Goal: Task Accomplishment & Management: Manage account settings

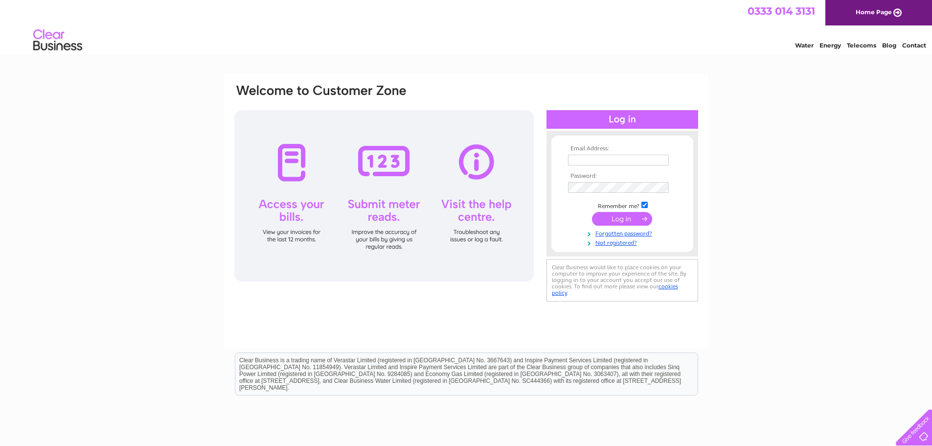
type input "[EMAIL_ADDRESS][DOMAIN_NAME]"
click at [631, 217] on input "submit" at bounding box center [622, 219] width 60 height 14
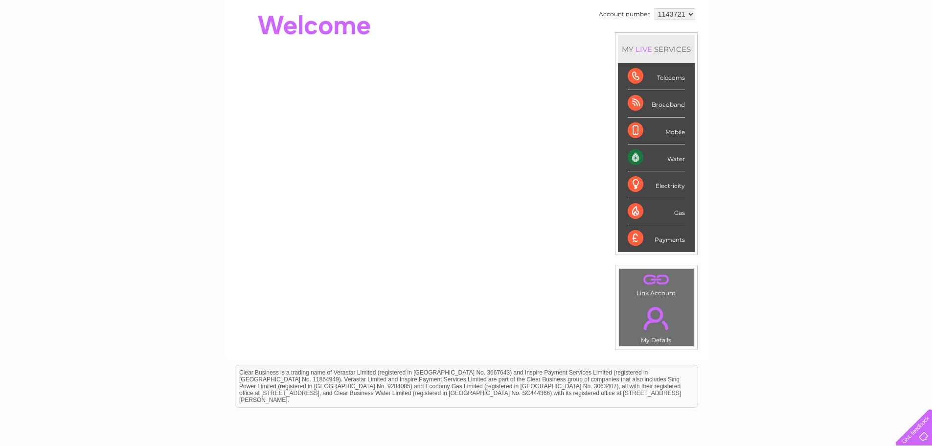
scroll to position [97, 0]
click at [644, 337] on td ". My Details" at bounding box center [657, 322] width 76 height 48
click at [651, 318] on link "." at bounding box center [656, 317] width 70 height 34
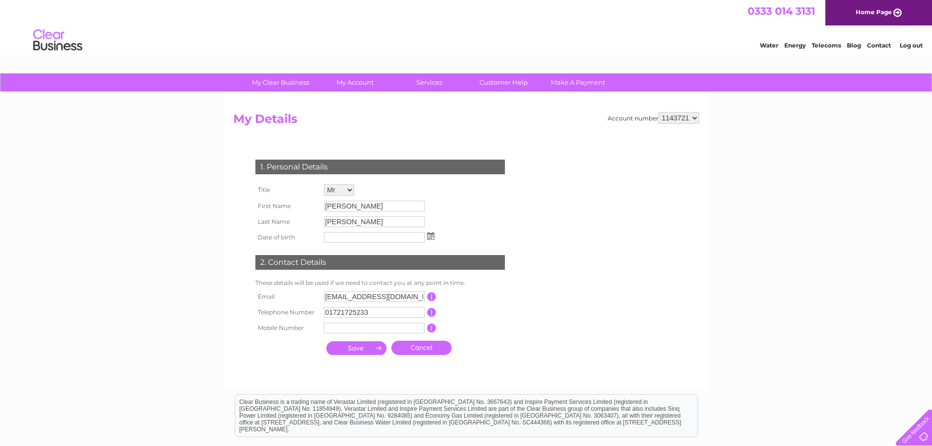
click at [343, 296] on input "[EMAIL_ADDRESS][DOMAIN_NAME]" at bounding box center [374, 296] width 101 height 11
click at [346, 297] on input "[EMAIL_ADDRESS][DOMAIN_NAME]" at bounding box center [375, 297] width 102 height 12
click at [346, 297] on input "@[DOMAIN_NAME]" at bounding box center [375, 297] width 102 height 12
type input "[DOMAIN_NAME]"
click at [367, 330] on input "text" at bounding box center [375, 329] width 102 height 12
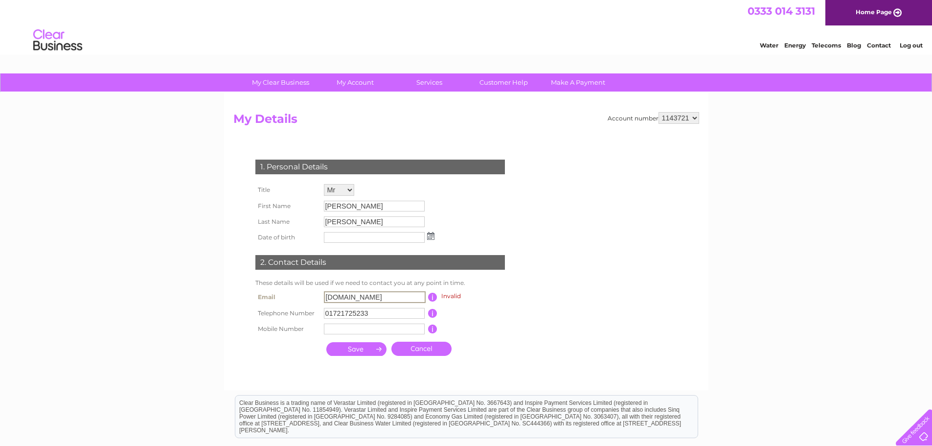
drag, startPoint x: 391, startPoint y: 296, endPoint x: 268, endPoint y: 317, distance: 124.6
click at [268, 317] on tbody "Email ndandsherry.co.uk Invalid This should be a valid email address Telephone …" at bounding box center [384, 313] width 263 height 48
type input "hradmin@hollandandsherry.co.uk"
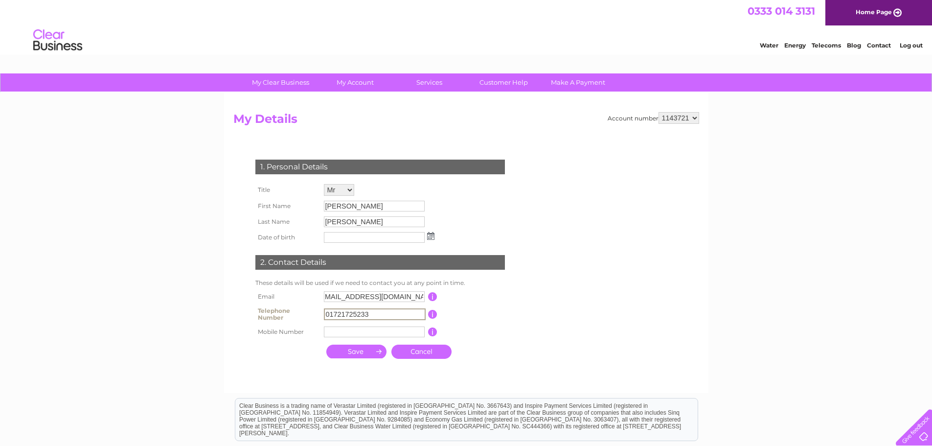
scroll to position [0, 0]
click at [374, 313] on input "01721725233" at bounding box center [375, 314] width 102 height 12
type input "01721720101"
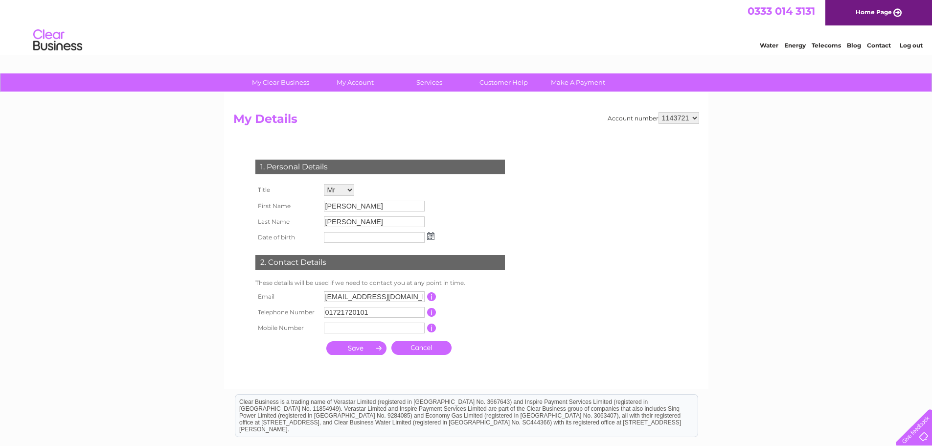
click at [362, 350] on input "submit" at bounding box center [356, 348] width 60 height 14
click at [362, 350] on input "submit" at bounding box center [356, 349] width 60 height 14
click at [430, 235] on img at bounding box center [431, 236] width 7 height 8
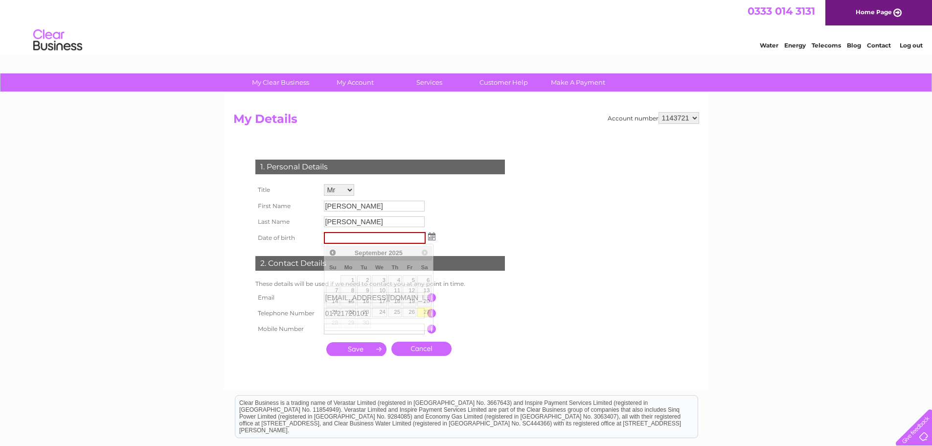
click at [370, 345] on input "submit" at bounding box center [356, 349] width 60 height 14
click at [394, 215] on td "[PERSON_NAME]" at bounding box center [379, 222] width 116 height 16
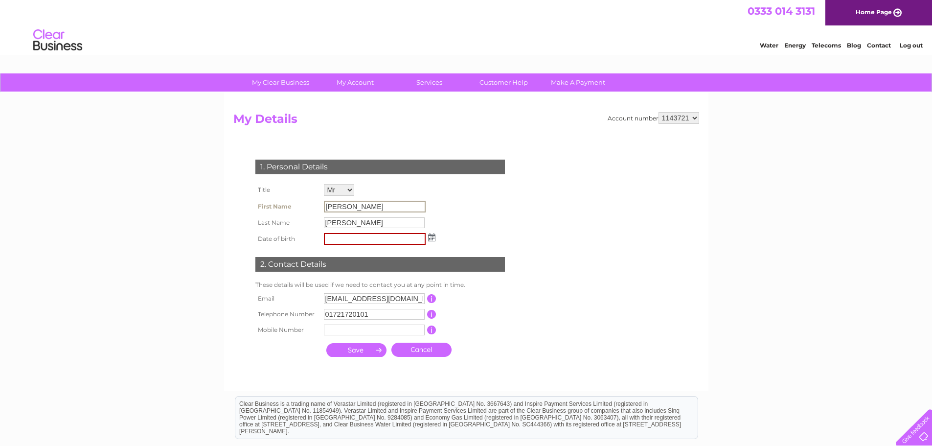
click at [362, 209] on input "[PERSON_NAME]" at bounding box center [375, 207] width 102 height 12
click at [362, 236] on input "text" at bounding box center [375, 239] width 102 height 12
click at [432, 236] on img at bounding box center [431, 236] width 7 height 8
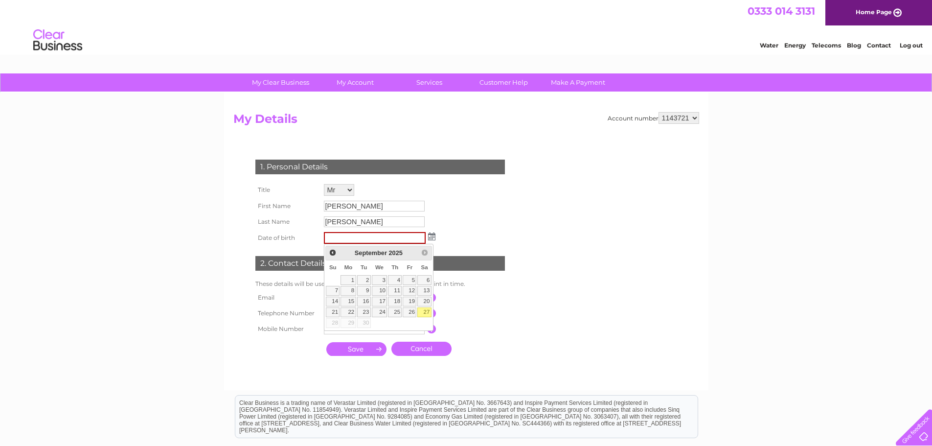
click at [430, 239] on img at bounding box center [431, 236] width 7 height 8
click at [509, 202] on div "1. Personal Details Title Mr Mrs Ms Miss Dr Rev Prof Other First Name Stephen L…" at bounding box center [382, 255] width 298 height 211
click at [348, 348] on input "submit" at bounding box center [356, 349] width 60 height 14
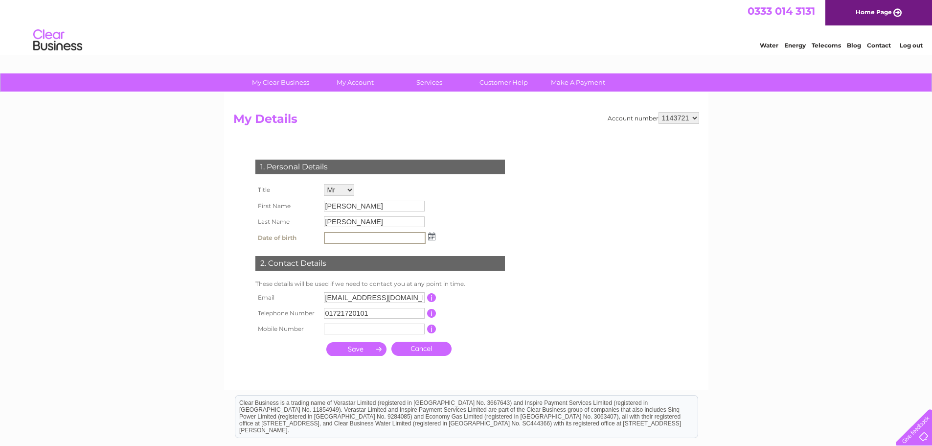
click at [355, 344] on input "submit" at bounding box center [356, 349] width 60 height 14
click at [350, 327] on input "text" at bounding box center [375, 329] width 102 height 12
type input "01721720101"
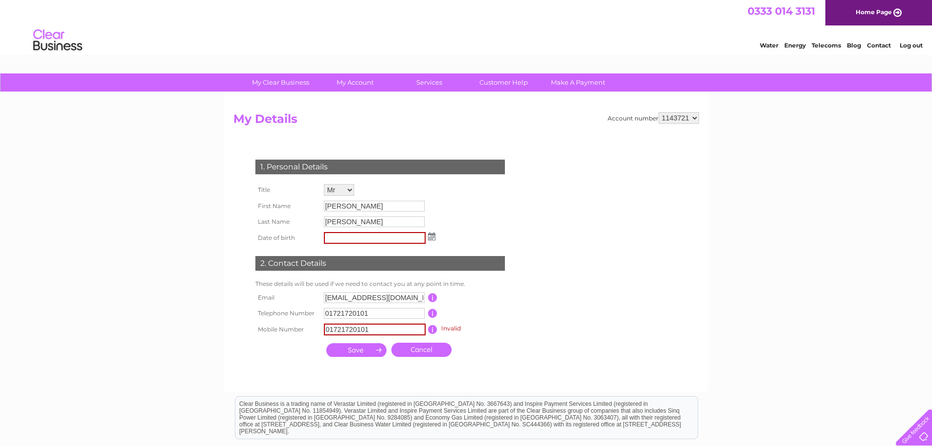
click at [371, 348] on input "submit" at bounding box center [356, 350] width 60 height 14
drag, startPoint x: 378, startPoint y: 328, endPoint x: 300, endPoint y: 334, distance: 77.5
click at [300, 334] on tr "Mobile Number 01721720101 Invalid This should be a valid mobile number starting…" at bounding box center [384, 329] width 263 height 17
click at [340, 349] on input "submit" at bounding box center [356, 350] width 60 height 14
click at [341, 352] on input "submit" at bounding box center [356, 349] width 60 height 14
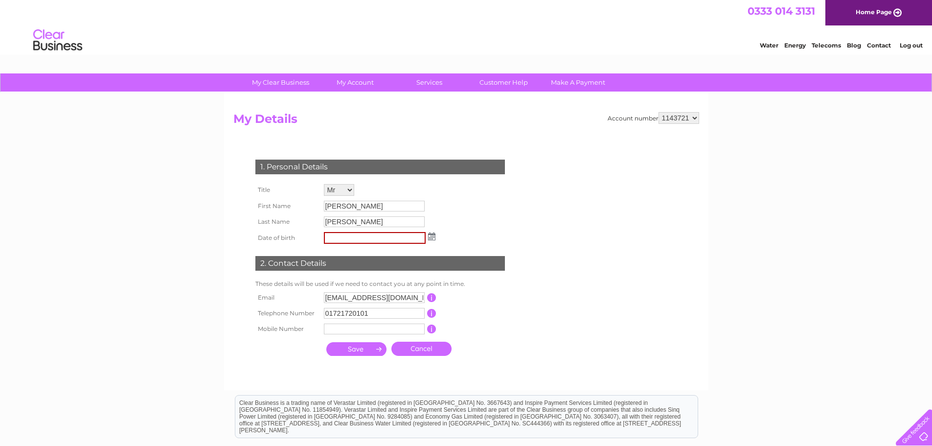
click at [351, 350] on input "submit" at bounding box center [356, 349] width 60 height 14
click at [377, 346] on input "submit" at bounding box center [356, 349] width 60 height 14
click at [861, 10] on link "Home Page" at bounding box center [878, 12] width 107 height 25
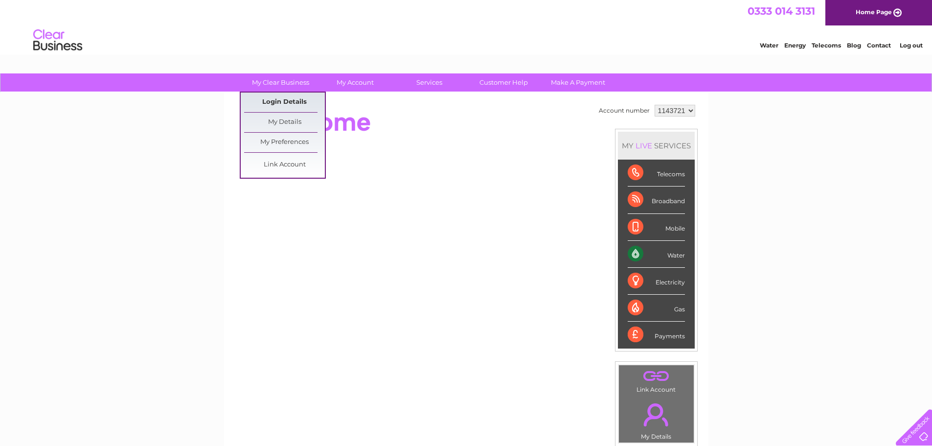
click at [288, 95] on link "Login Details" at bounding box center [284, 102] width 81 height 20
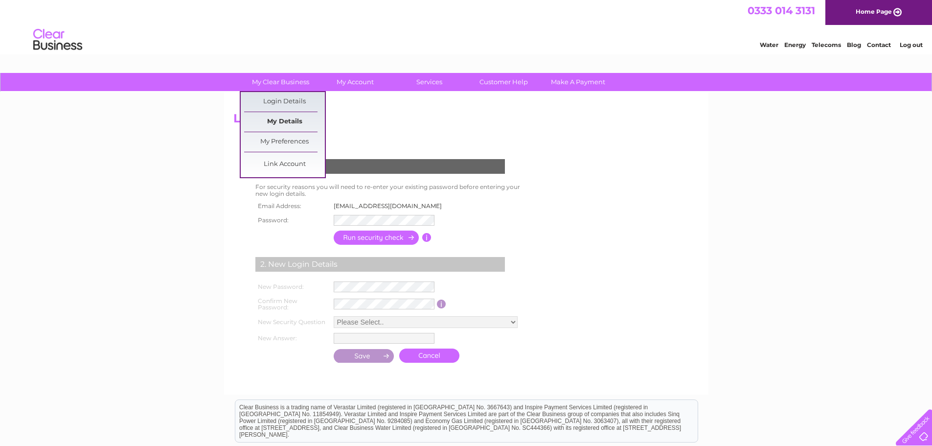
click at [275, 123] on link "My Details" at bounding box center [284, 122] width 81 height 20
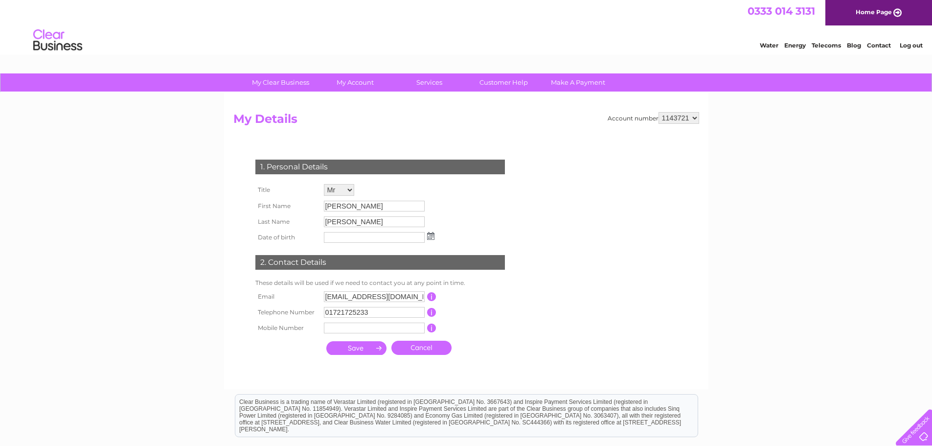
click at [372, 273] on td "2. Contact Details" at bounding box center [380, 261] width 254 height 32
click at [345, 297] on input "[EMAIL_ADDRESS][DOMAIN_NAME]" at bounding box center [374, 296] width 101 height 11
type input "[EMAIL_ADDRESS][DOMAIN_NAME]"
click at [351, 348] on input "submit" at bounding box center [356, 349] width 60 height 14
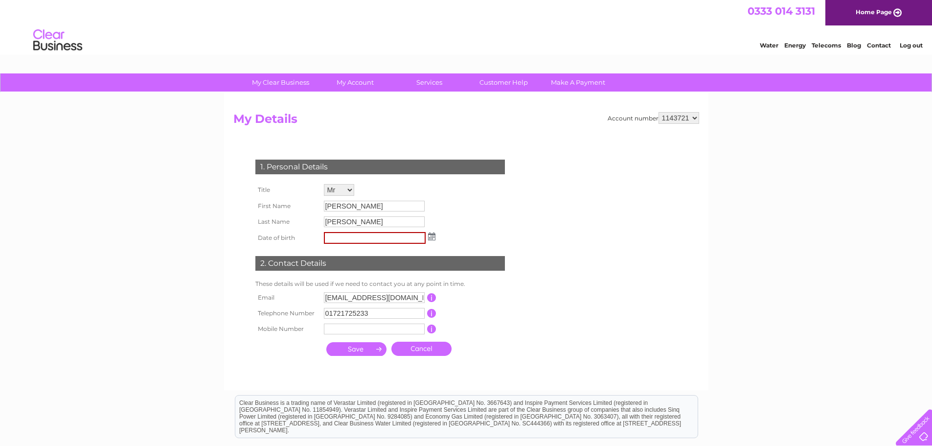
click at [351, 348] on input "submit" at bounding box center [356, 349] width 60 height 14
click at [378, 347] on input "submit" at bounding box center [356, 349] width 60 height 14
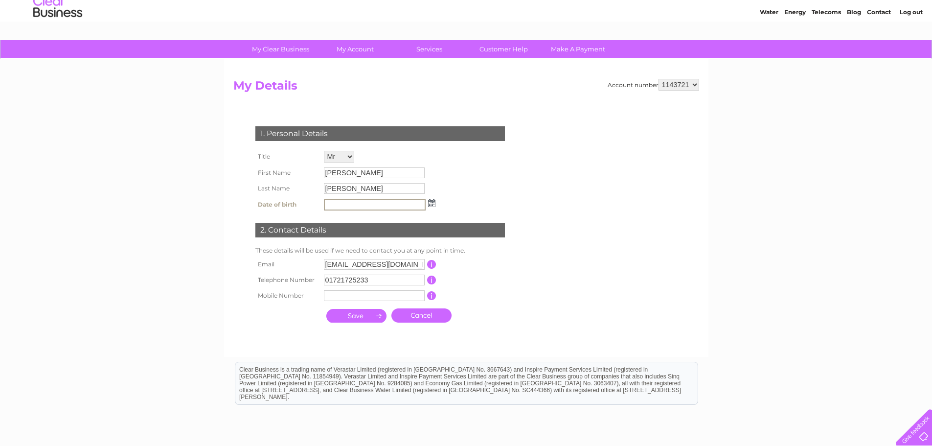
scroll to position [34, 0]
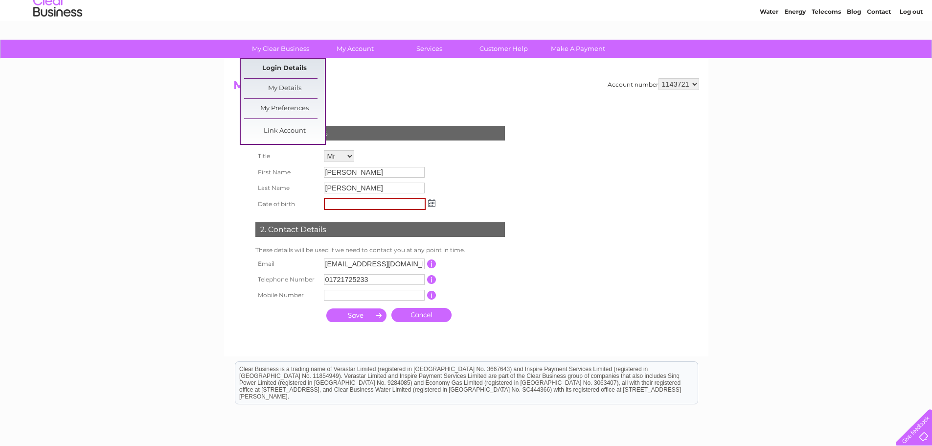
click at [298, 68] on link "Login Details" at bounding box center [284, 69] width 81 height 20
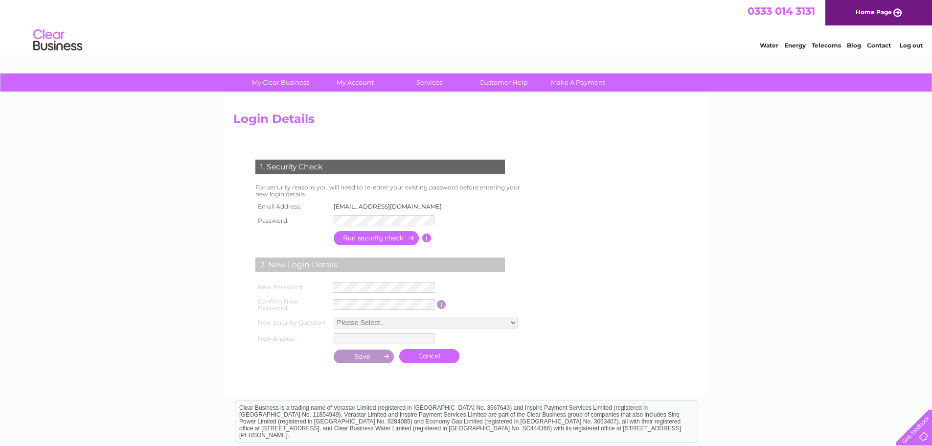
click at [389, 240] on input "button" at bounding box center [377, 238] width 86 height 14
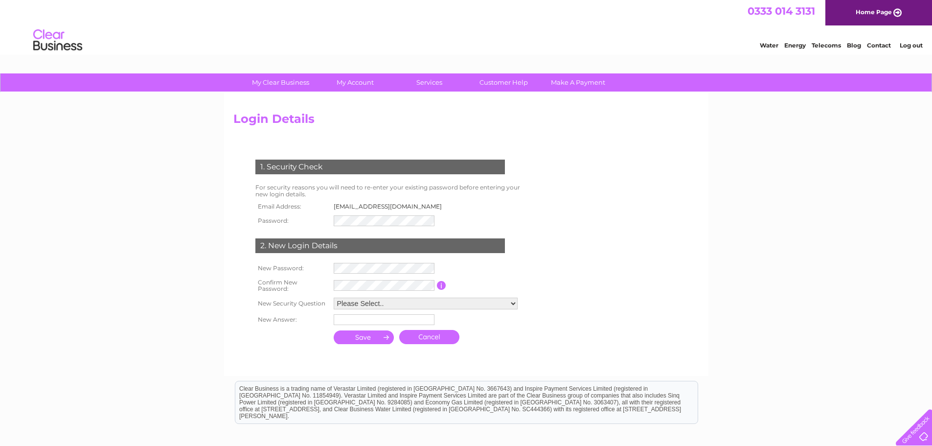
click at [440, 281] on input "button" at bounding box center [441, 285] width 9 height 9
click at [622, 241] on form "1. Security Check For security reasons you will need to re-enter your existing …" at bounding box center [466, 253] width 466 height 226
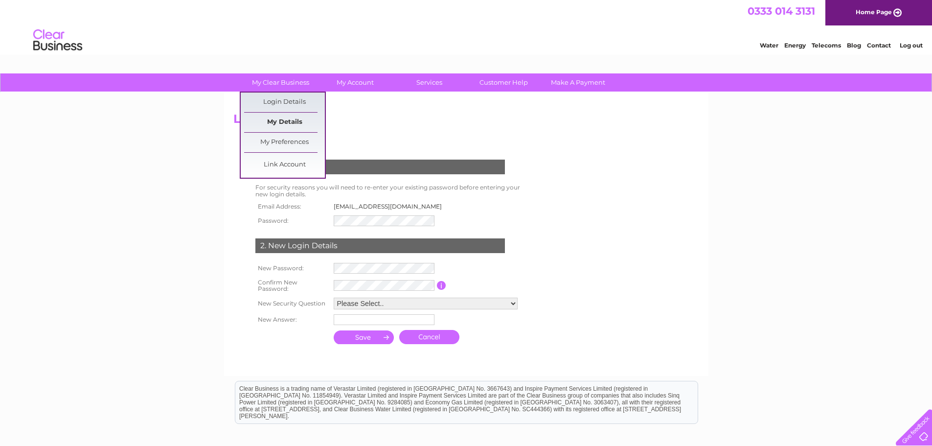
click at [295, 126] on link "My Details" at bounding box center [284, 123] width 81 height 20
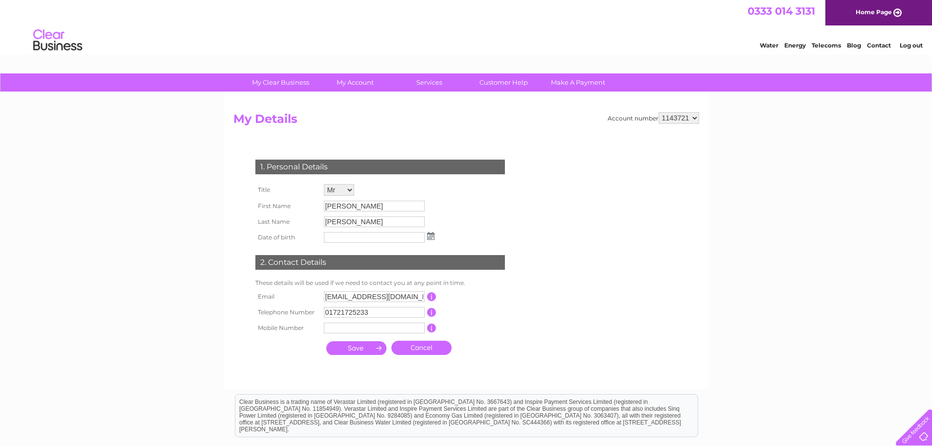
click at [353, 347] on input "submit" at bounding box center [356, 348] width 60 height 14
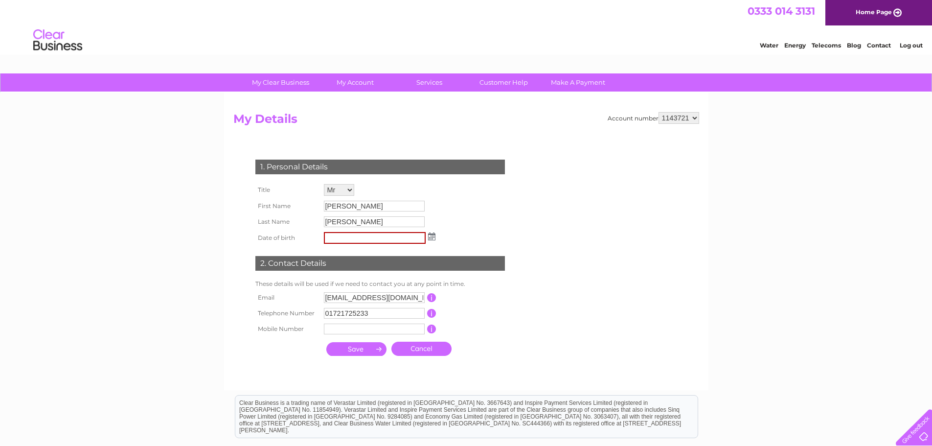
click at [430, 236] on img at bounding box center [431, 236] width 7 height 8
click at [331, 253] on span "Prev" at bounding box center [333, 253] width 8 height 8
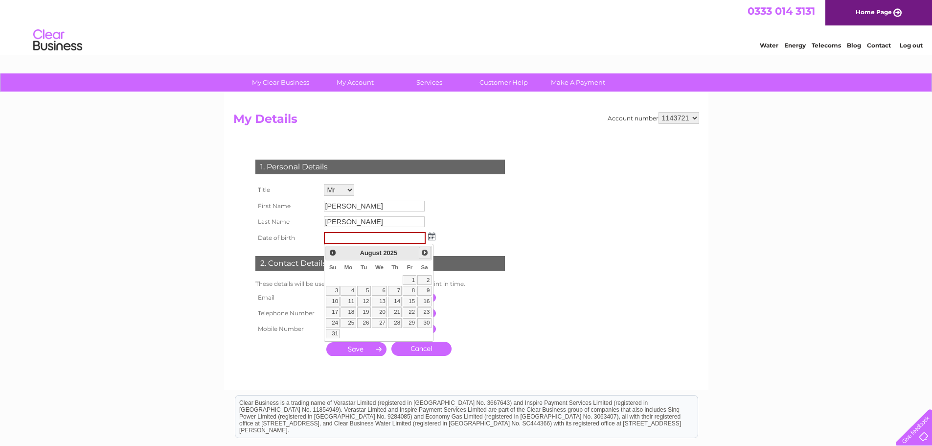
click at [422, 253] on span "Next" at bounding box center [425, 253] width 8 height 8
click at [349, 274] on th "Mo" at bounding box center [348, 267] width 16 height 14
click at [350, 289] on link "8" at bounding box center [348, 291] width 15 height 10
type input "08/09/2025"
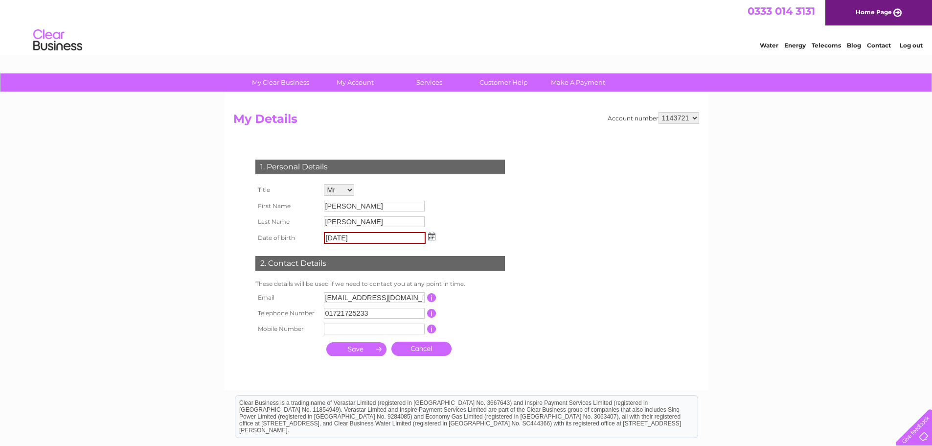
click at [359, 350] on input "submit" at bounding box center [356, 349] width 60 height 14
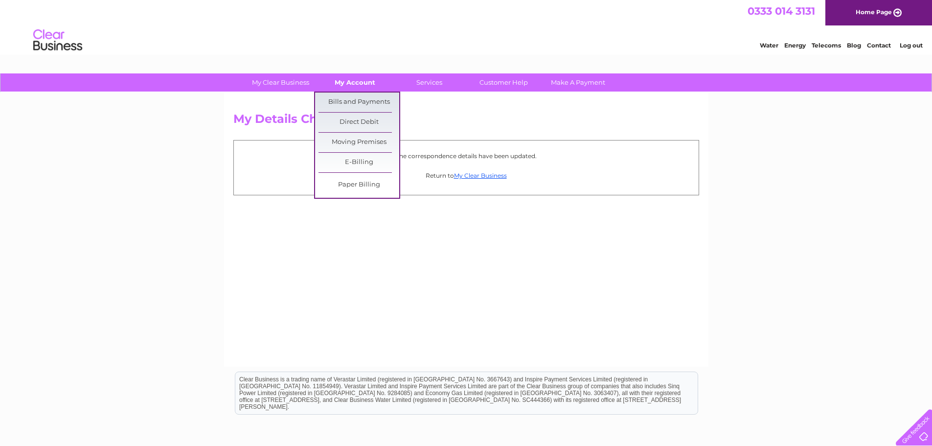
click at [351, 84] on link "My Account" at bounding box center [355, 82] width 81 height 18
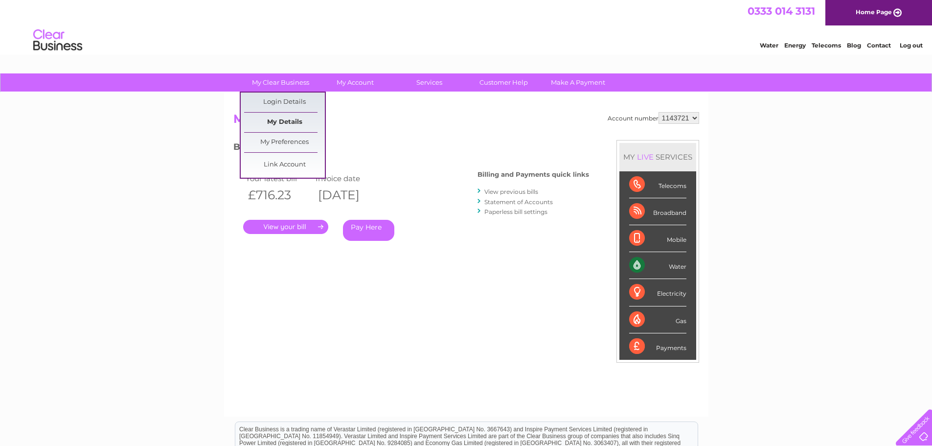
click at [284, 123] on link "My Details" at bounding box center [284, 123] width 81 height 20
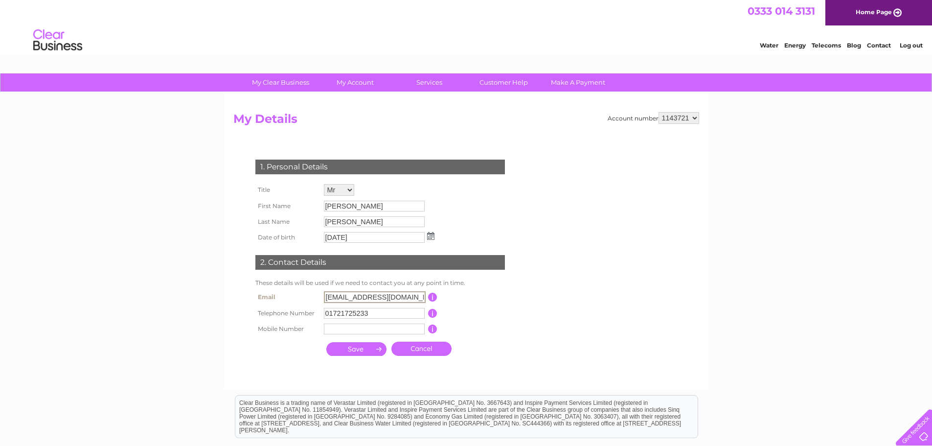
drag, startPoint x: 346, startPoint y: 295, endPoint x: 319, endPoint y: 295, distance: 27.4
click at [319, 295] on tr "Email [EMAIL_ADDRESS][DOMAIN_NAME] This should be a valid email address" at bounding box center [384, 297] width 263 height 17
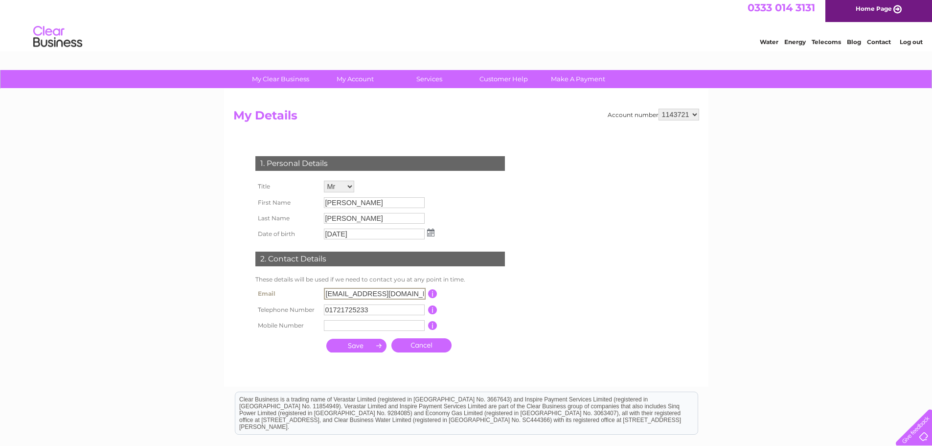
scroll to position [5, 0]
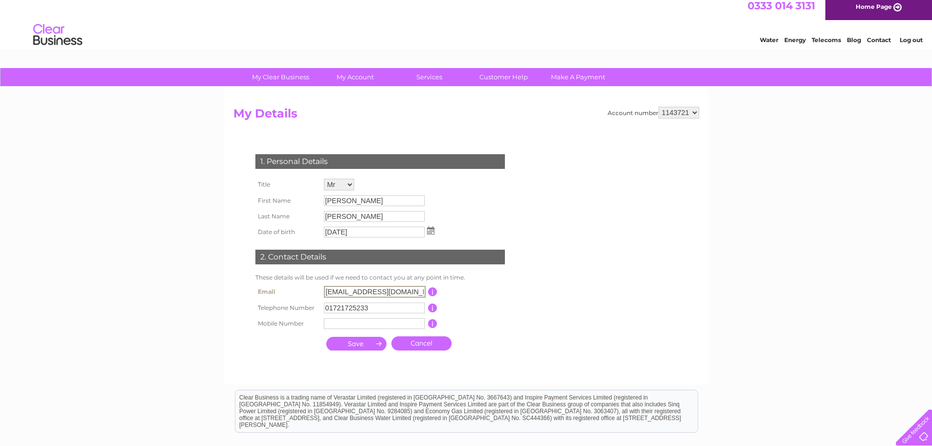
type input "[EMAIL_ADDRESS][DOMAIN_NAME]"
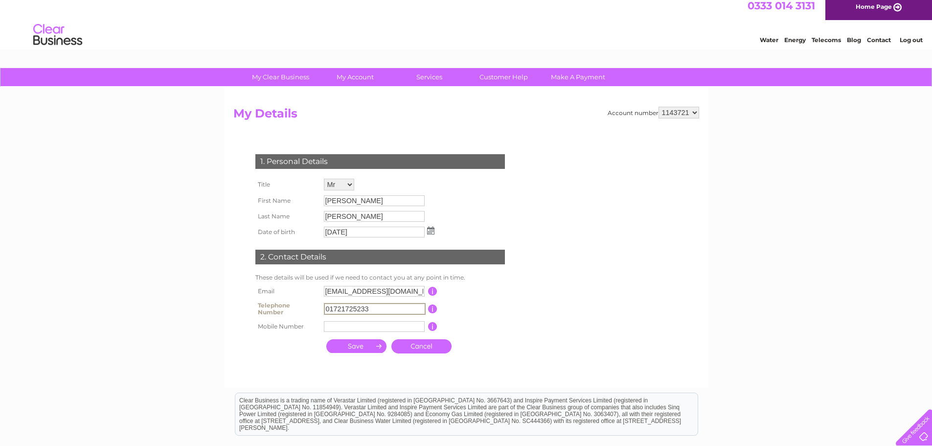
click at [376, 312] on input "01721725233" at bounding box center [375, 309] width 102 height 12
type input "01721720101"
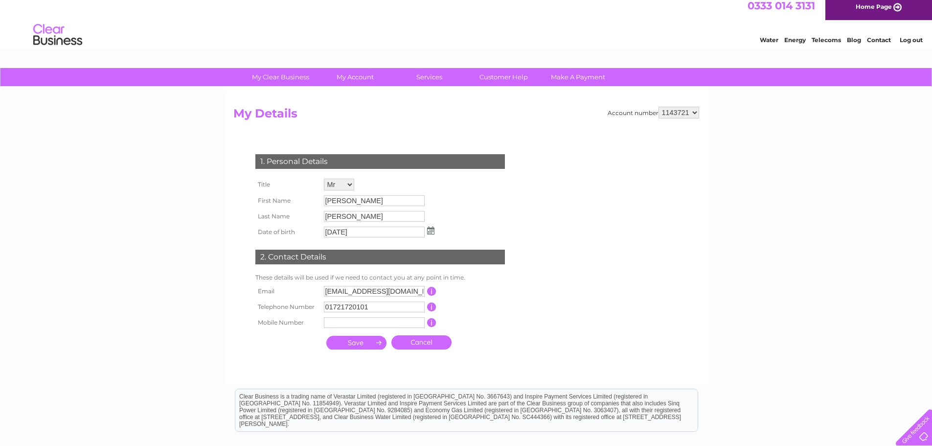
click at [357, 348] on input "submit" at bounding box center [356, 343] width 60 height 14
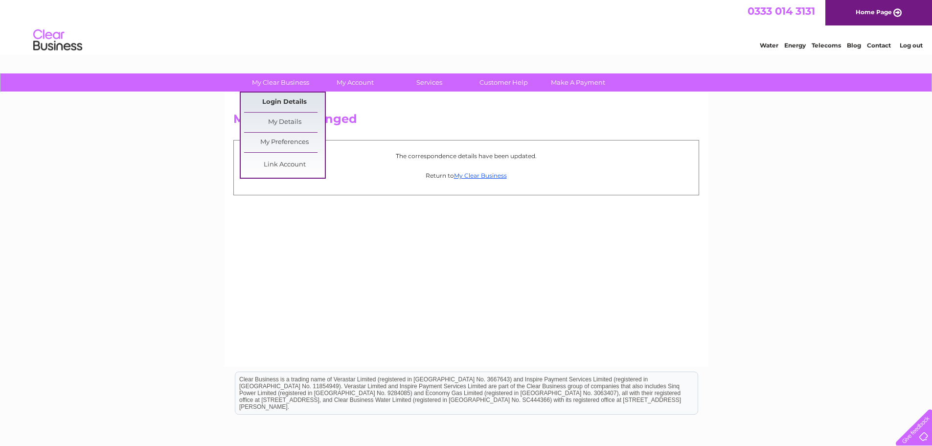
click at [289, 99] on link "Login Details" at bounding box center [284, 102] width 81 height 20
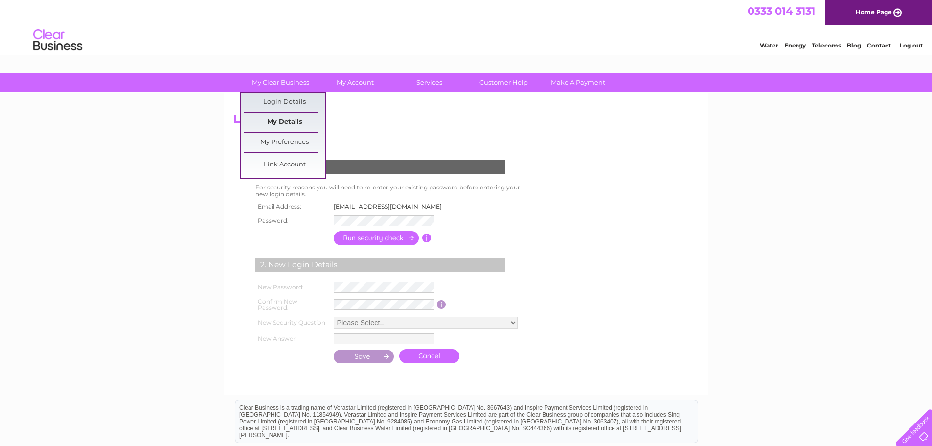
click at [279, 125] on link "My Details" at bounding box center [284, 123] width 81 height 20
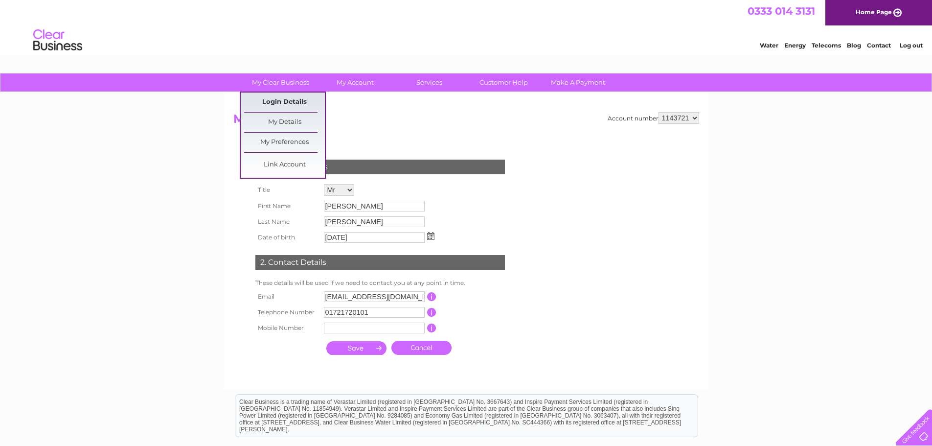
click at [274, 96] on link "Login Details" at bounding box center [284, 102] width 81 height 20
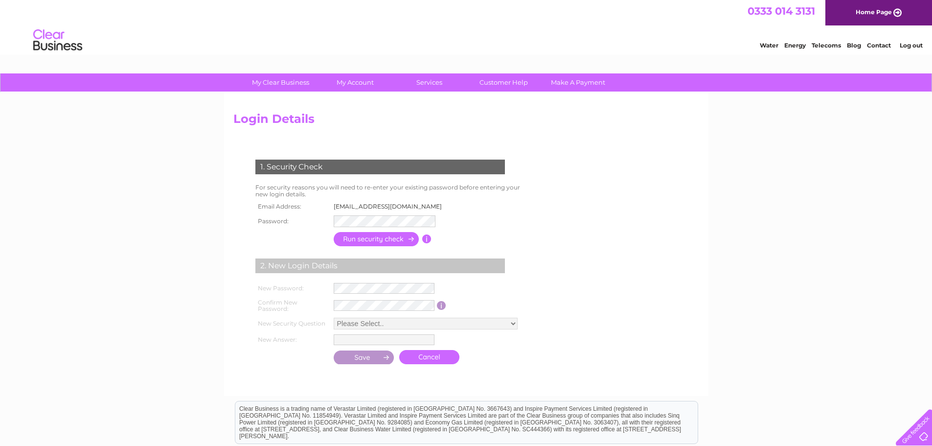
click at [387, 232] on input "button" at bounding box center [377, 239] width 86 height 14
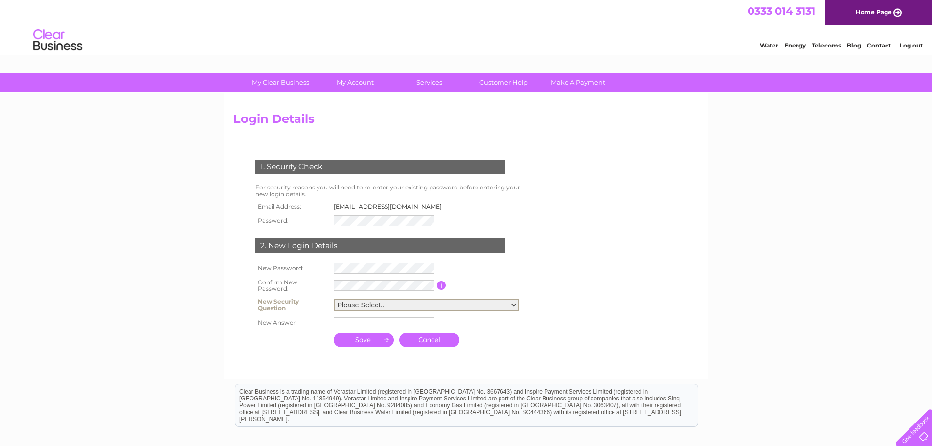
click at [352, 303] on select "Please Select.. In what town or city was your first job? In what town or city d…" at bounding box center [426, 304] width 185 height 13
click at [649, 276] on form "1. Security Check For security reasons you will need to re-enter your existing …" at bounding box center [466, 254] width 466 height 229
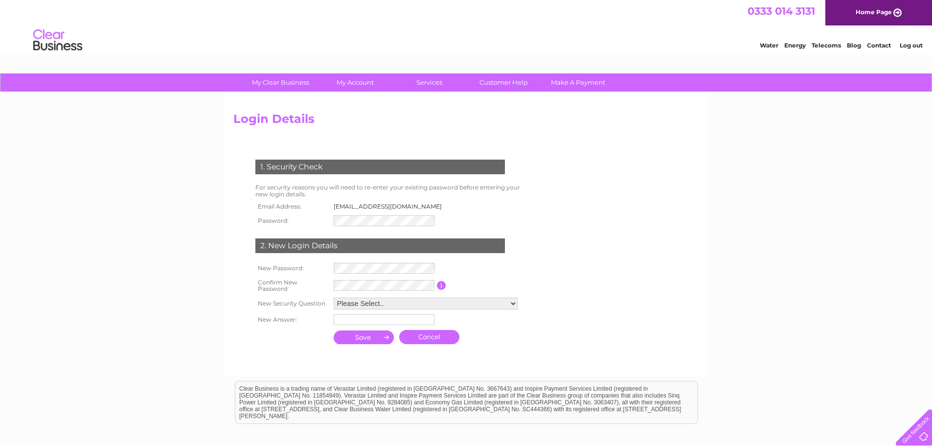
click at [366, 335] on input "submit" at bounding box center [364, 337] width 61 height 14
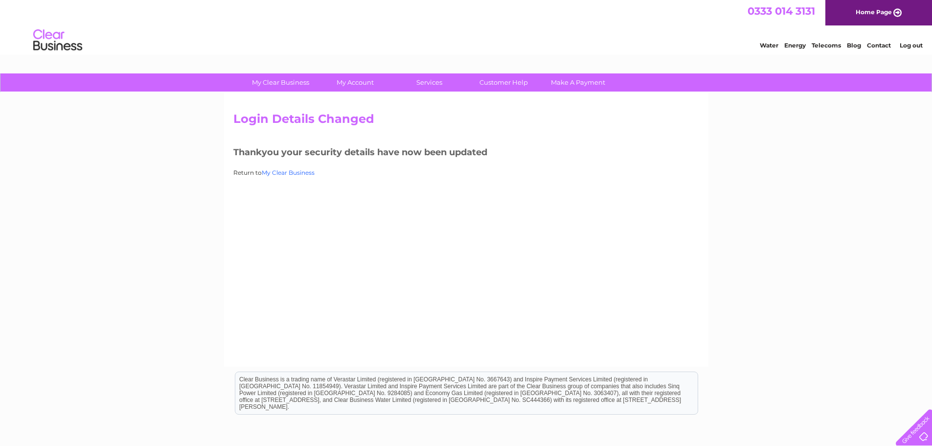
click at [283, 175] on link "My Clear Business" at bounding box center [288, 172] width 53 height 7
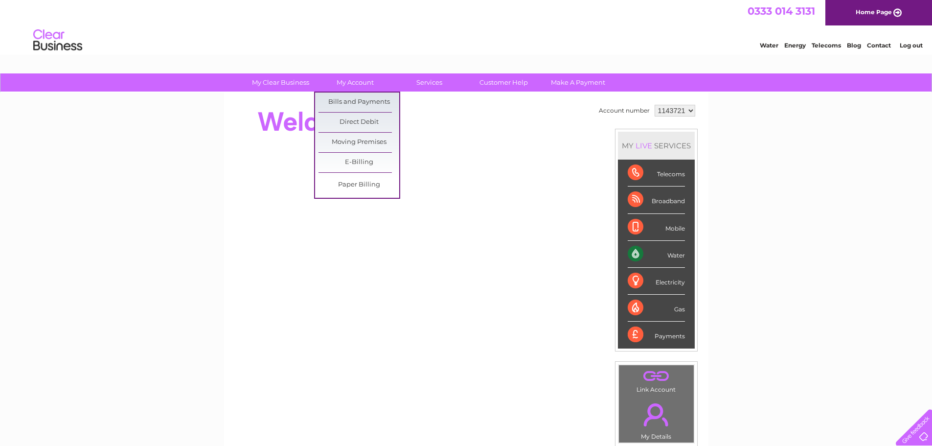
click at [353, 80] on link "My Account" at bounding box center [355, 82] width 81 height 18
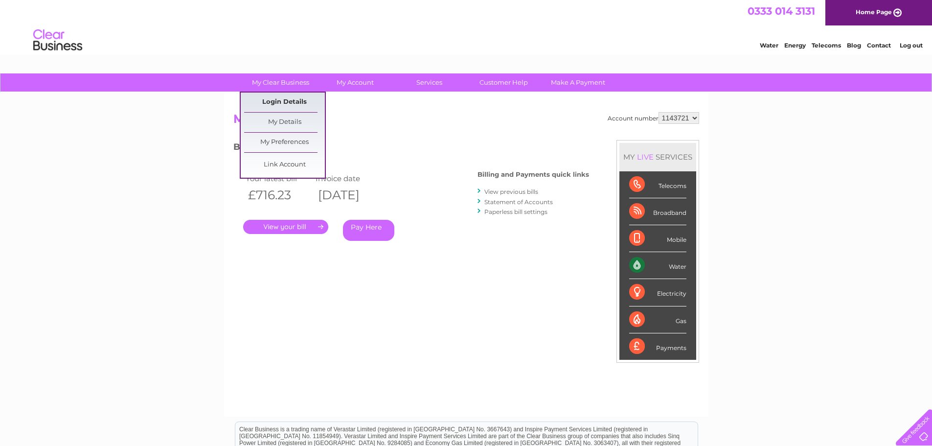
click at [278, 94] on link "Login Details" at bounding box center [284, 102] width 81 height 20
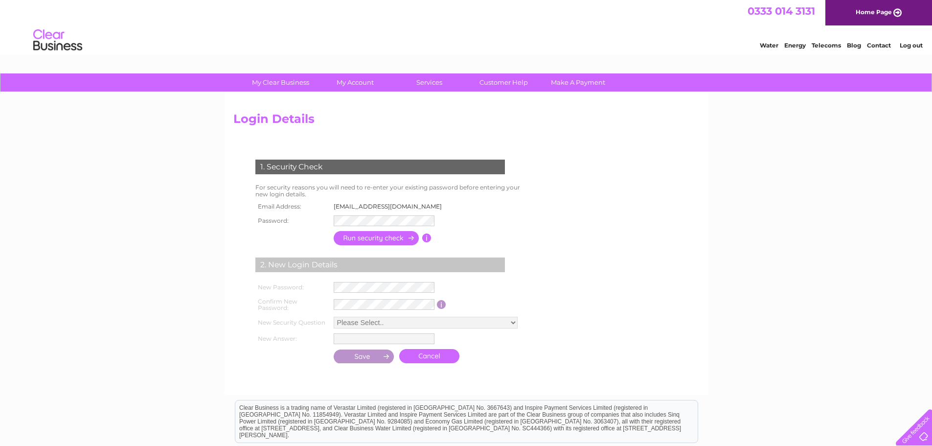
click at [908, 44] on link "Log out" at bounding box center [911, 45] width 23 height 7
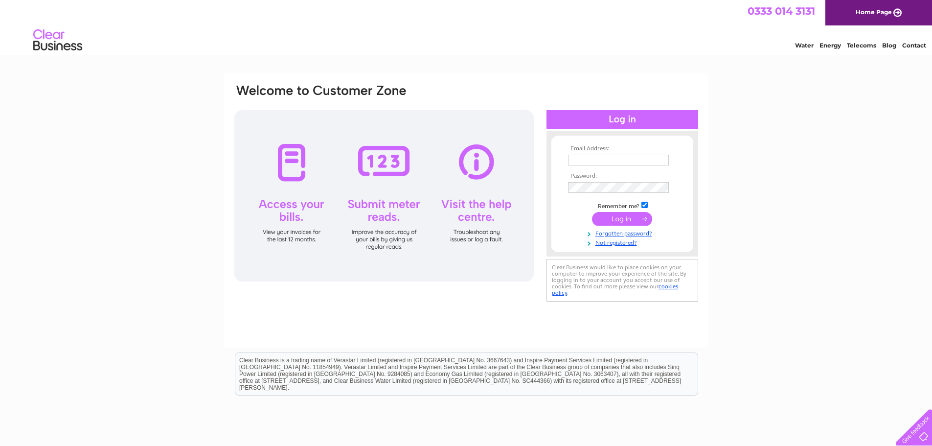
type input "[EMAIL_ADDRESS][DOMAIN_NAME]"
click at [632, 221] on input "submit" at bounding box center [622, 219] width 60 height 14
click at [585, 166] on td "jwilson@hollandandsherry.co.uk" at bounding box center [623, 160] width 114 height 16
click at [590, 161] on input "jwilson@hollandandsherry.co.uk" at bounding box center [619, 161] width 102 height 12
type input "hradmin@hollandandsherry.co.uk"
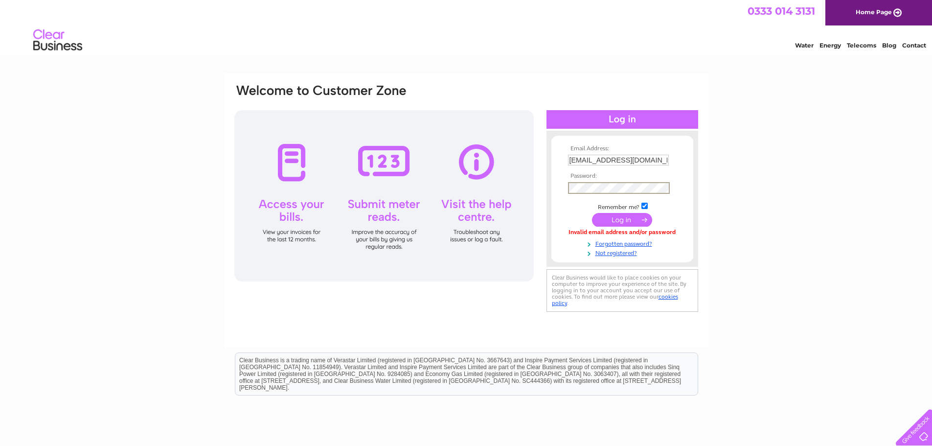
click at [522, 191] on div "Email Address: hradmin@hollandandsherry.co.uk Password:" at bounding box center [466, 198] width 466 height 231
click at [601, 223] on input "submit" at bounding box center [622, 219] width 60 height 14
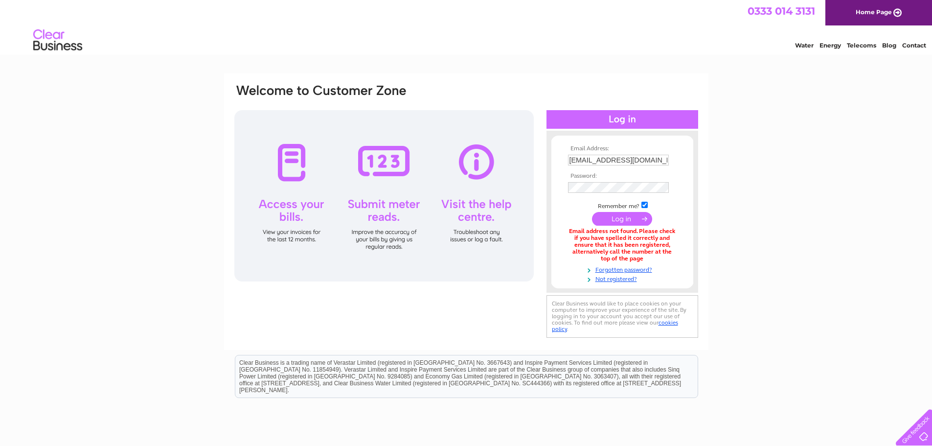
click at [594, 163] on input "[EMAIL_ADDRESS][DOMAIN_NAME]" at bounding box center [618, 160] width 101 height 11
type input "[EMAIL_ADDRESS][DOMAIN_NAME]"
click at [529, 186] on div "Email Address: [EMAIL_ADDRESS][DOMAIN_NAME] Password:" at bounding box center [466, 212] width 466 height 258
click at [598, 220] on input "submit" at bounding box center [622, 219] width 60 height 14
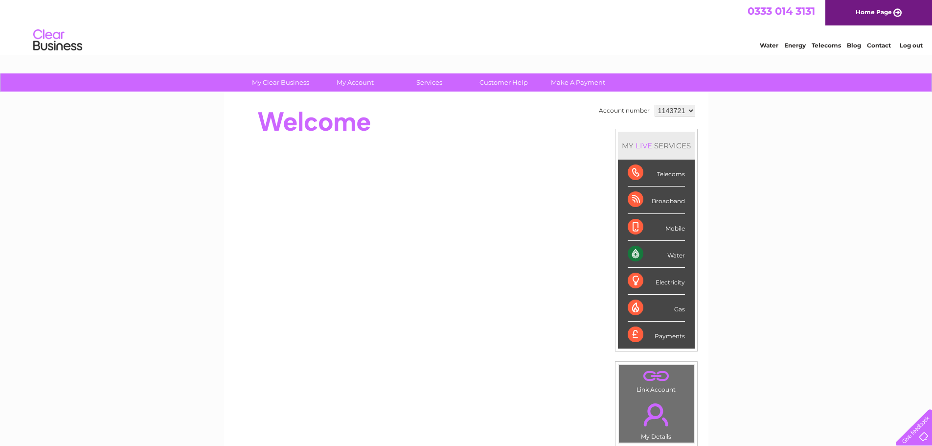
click at [864, 242] on div "My Clear Business Login Details My Details My Preferences Link Account My Accou…" at bounding box center [466, 348] width 932 height 550
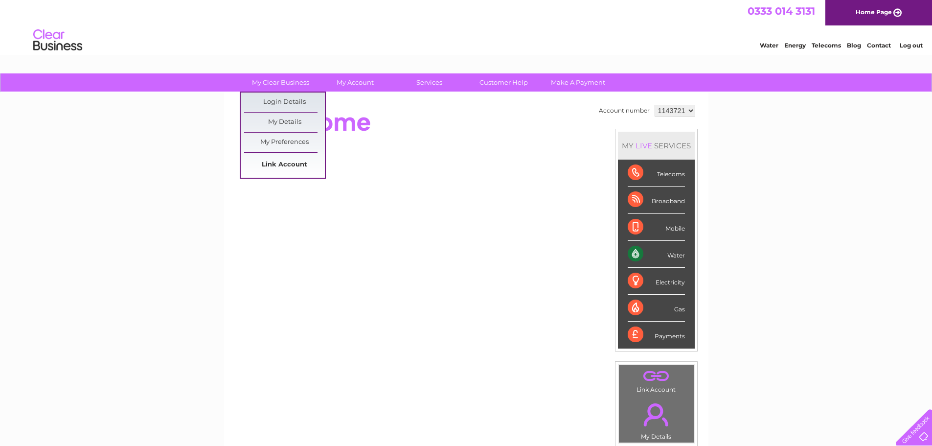
click at [279, 161] on link "Link Account" at bounding box center [284, 165] width 81 height 20
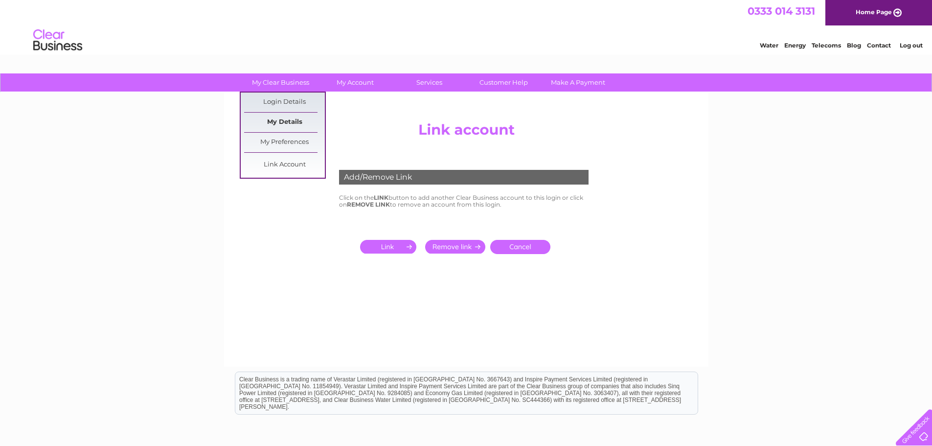
click at [276, 124] on link "My Details" at bounding box center [284, 123] width 81 height 20
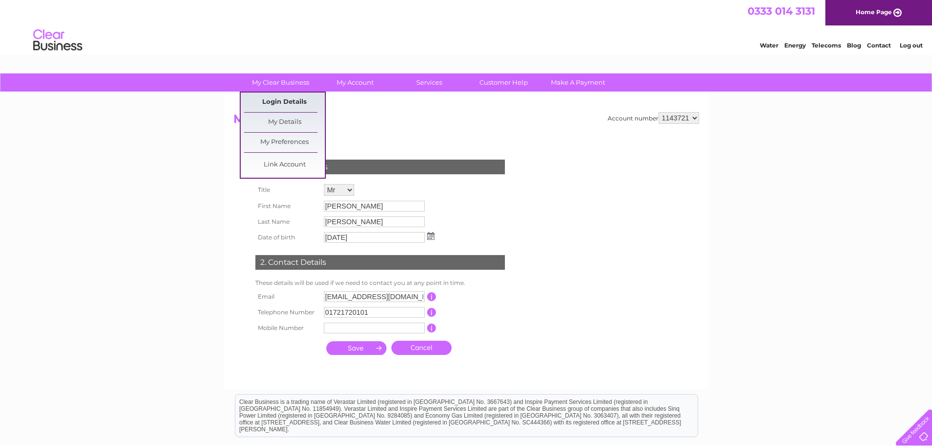
click at [272, 102] on link "Login Details" at bounding box center [284, 102] width 81 height 20
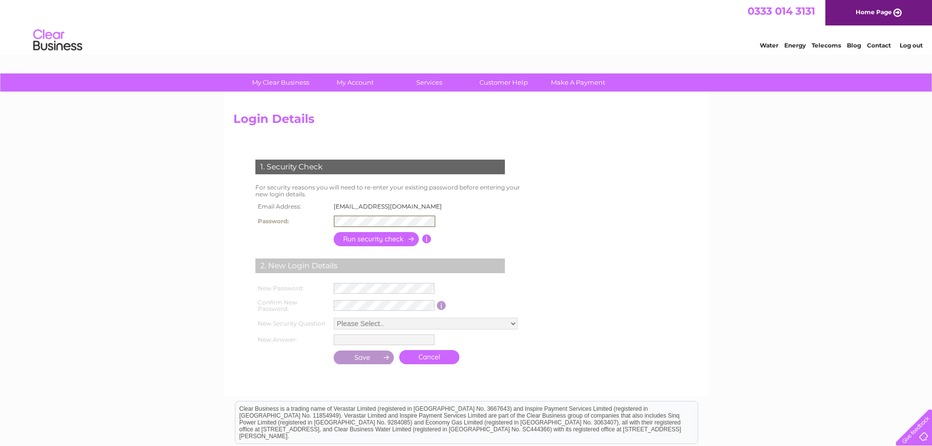
click at [356, 238] on input "button" at bounding box center [377, 239] width 86 height 14
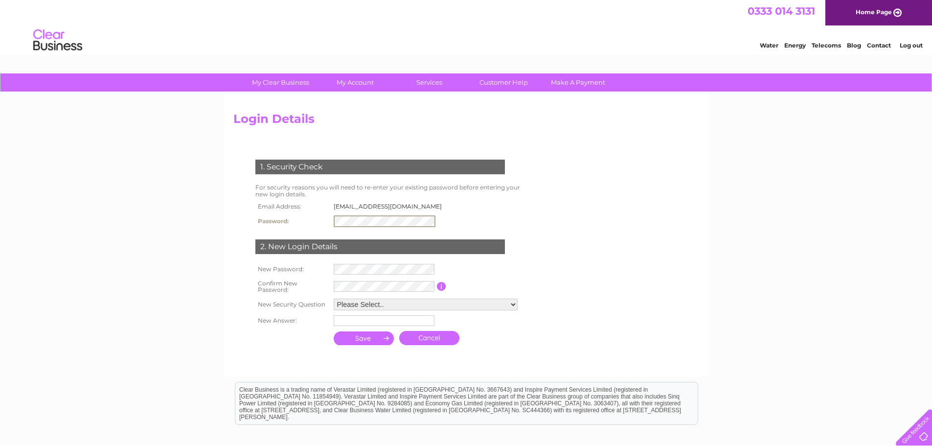
click at [334, 331] on input "submit" at bounding box center [364, 338] width 61 height 14
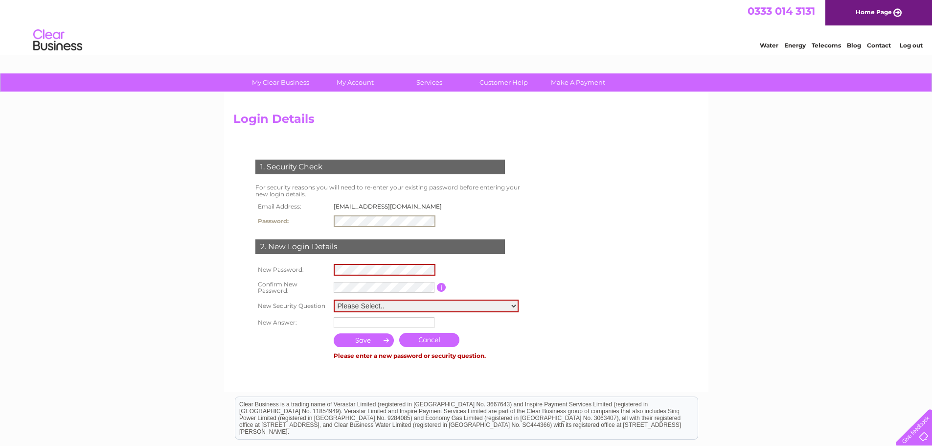
click at [504, 199] on td "For security reasons you will need to re-enter your existing password before en…" at bounding box center [392, 191] width 278 height 19
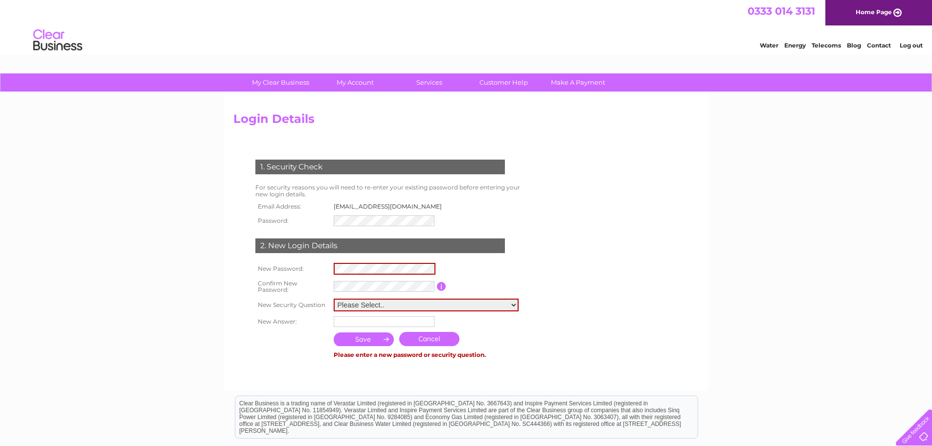
click at [299, 200] on th "Email Address:" at bounding box center [292, 206] width 78 height 13
click at [434, 340] on link "Cancel" at bounding box center [429, 339] width 60 height 14
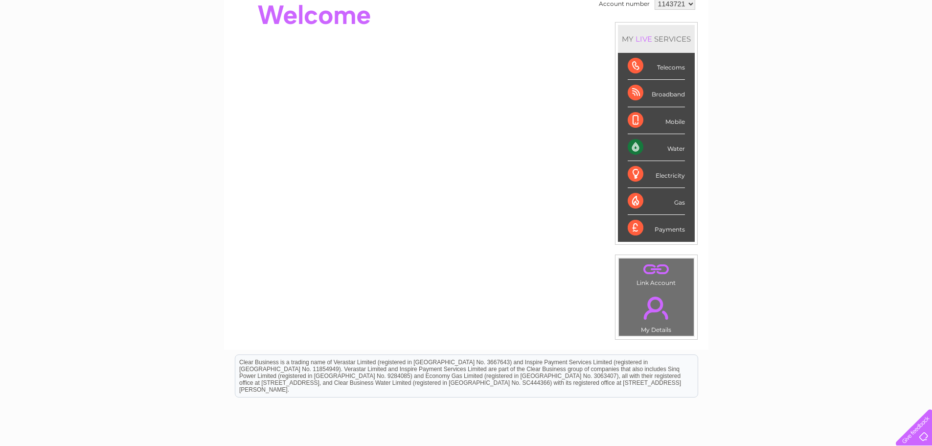
scroll to position [108, 0]
click at [652, 299] on link "." at bounding box center [656, 306] width 70 height 34
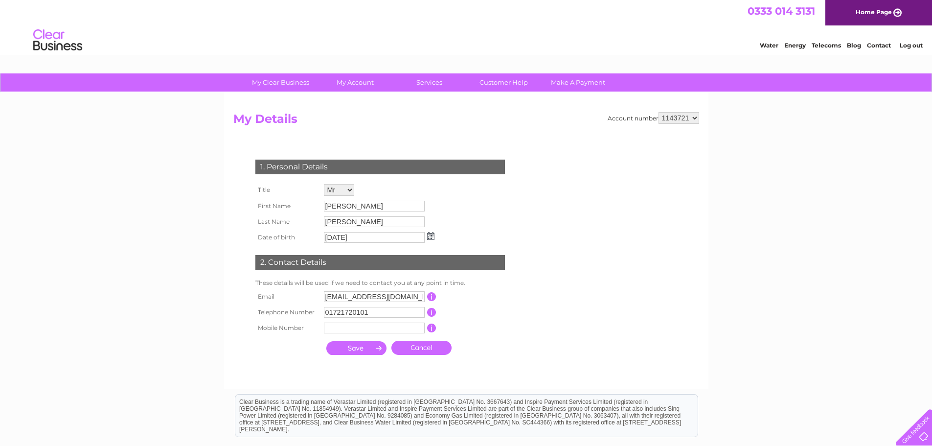
click at [888, 13] on link "Home Page" at bounding box center [878, 12] width 107 height 25
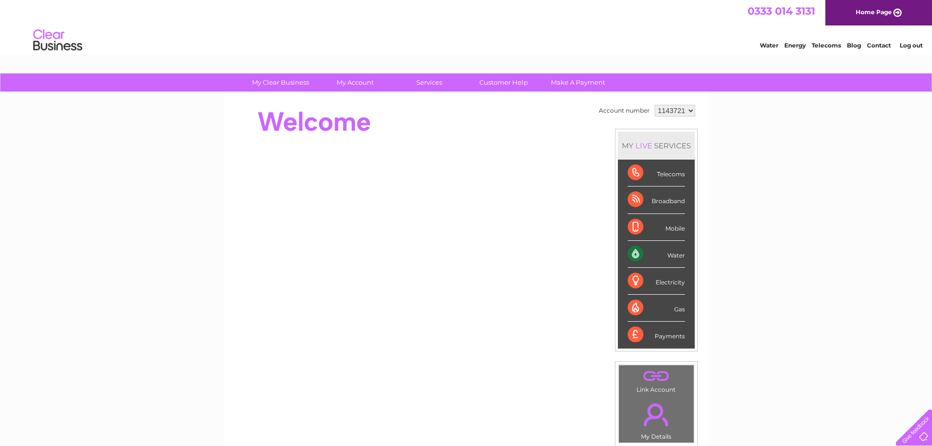
drag, startPoint x: 936, startPoint y: 106, endPoint x: 923, endPoint y: 65, distance: 42.7
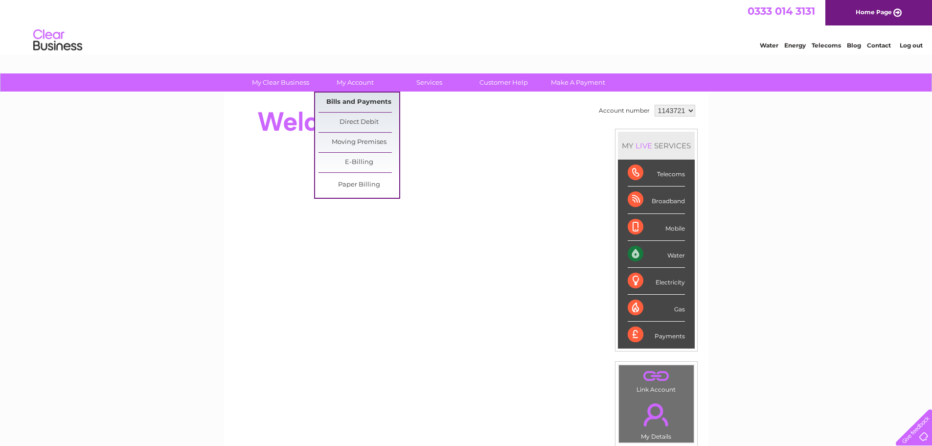
click at [355, 98] on link "Bills and Payments" at bounding box center [359, 102] width 81 height 20
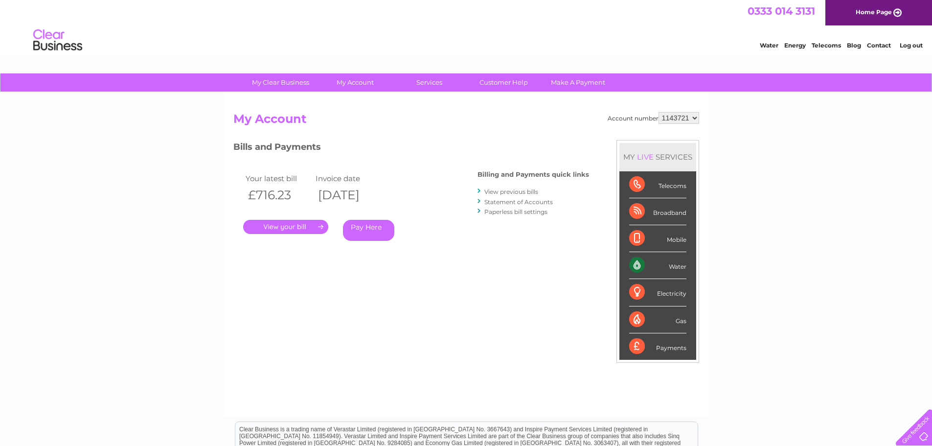
click at [299, 225] on link "." at bounding box center [285, 227] width 85 height 14
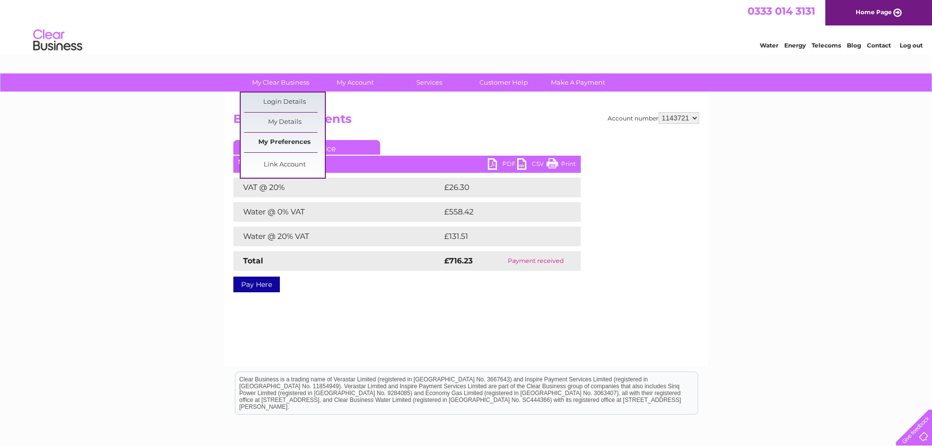
click at [278, 139] on link "My Preferences" at bounding box center [284, 143] width 81 height 20
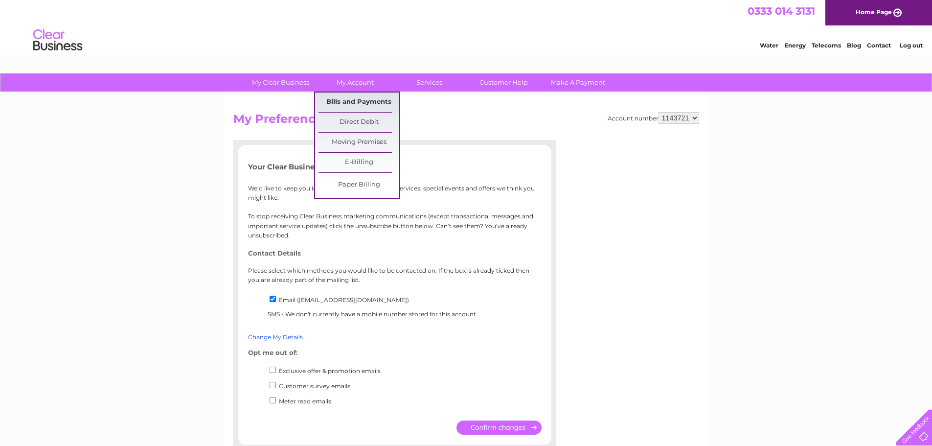
click at [342, 100] on link "Bills and Payments" at bounding box center [359, 102] width 81 height 20
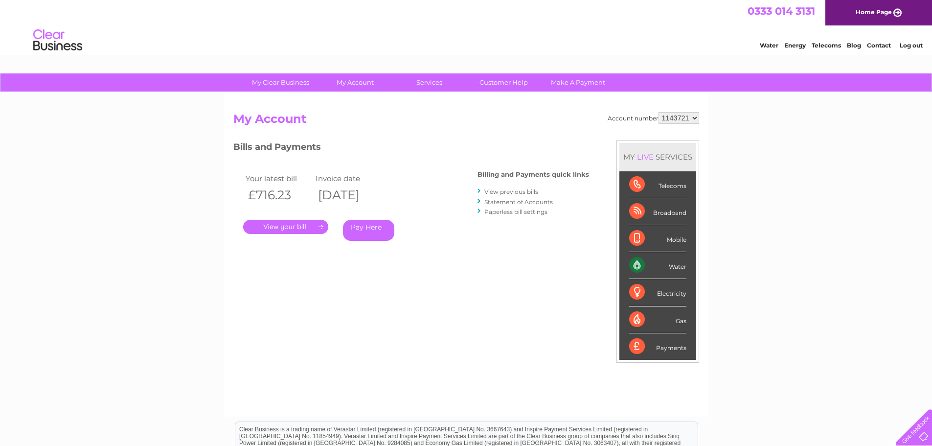
drag, startPoint x: 302, startPoint y: 242, endPoint x: 302, endPoint y: 226, distance: 16.1
click at [302, 226] on div "Your latest bill Invoice date £716.23 [DATE] . Pay Here" at bounding box center [340, 208] width 215 height 93
click at [321, 226] on link "." at bounding box center [285, 227] width 85 height 14
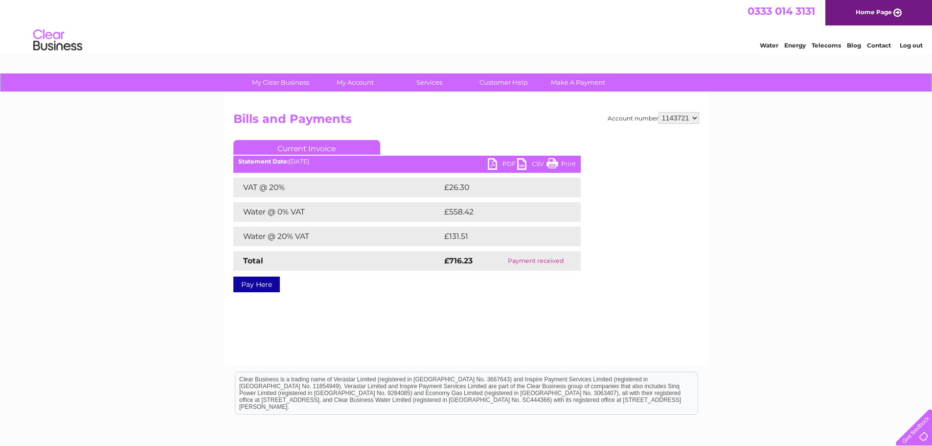
click at [504, 164] on link "PDF" at bounding box center [502, 165] width 29 height 14
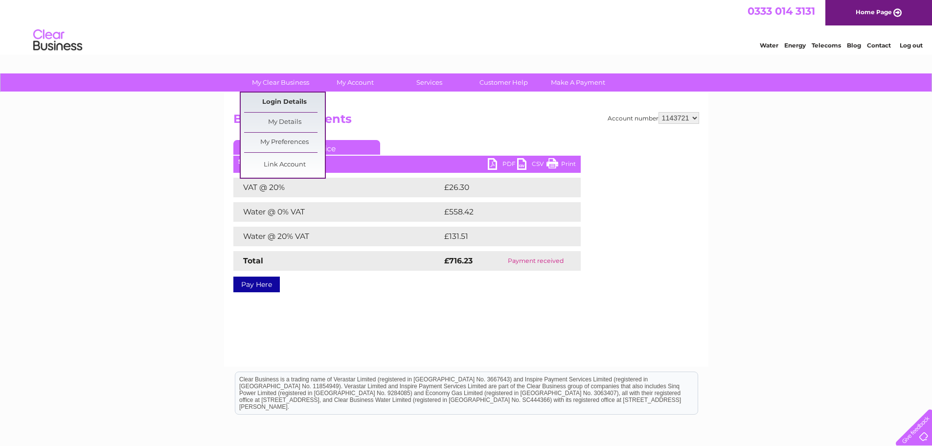
click at [284, 101] on link "Login Details" at bounding box center [284, 102] width 81 height 20
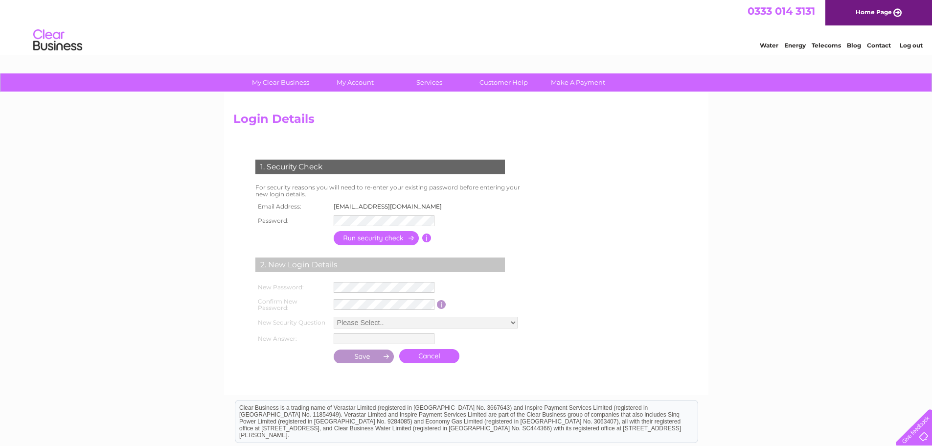
click at [428, 237] on input "button" at bounding box center [426, 237] width 9 height 9
click at [548, 143] on form "1. Security Check For security reasons you will need to re-enter your existing …" at bounding box center [466, 262] width 466 height 245
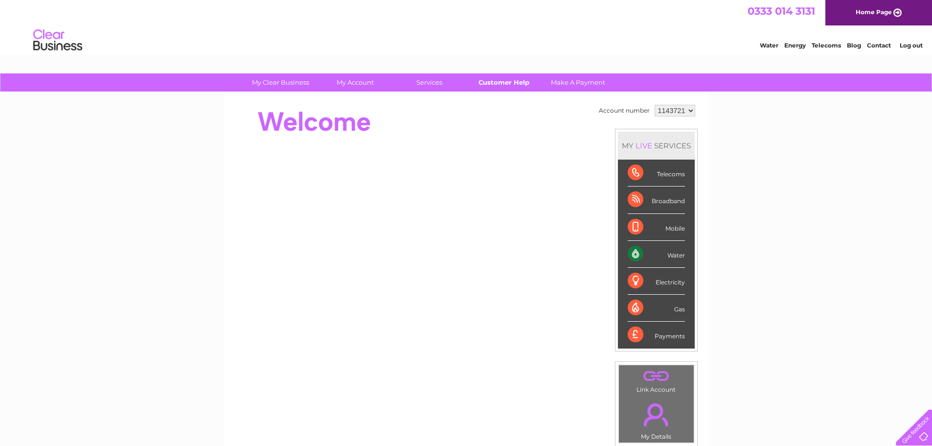
click at [498, 85] on link "Customer Help" at bounding box center [503, 82] width 81 height 18
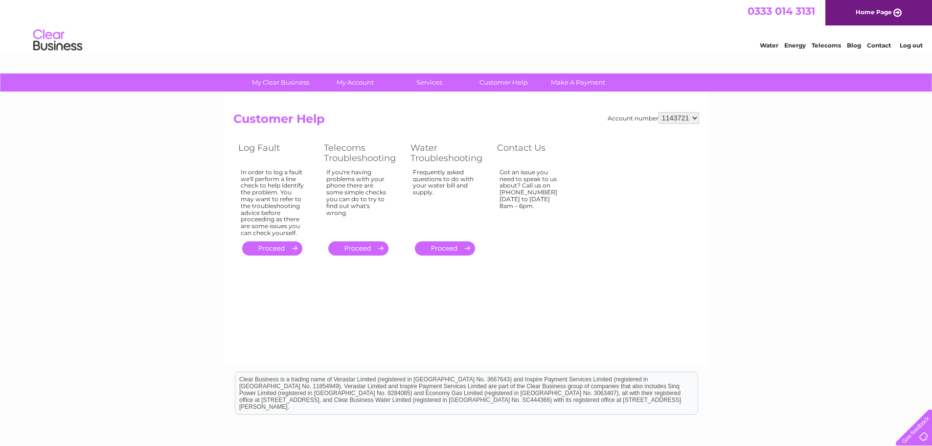
click at [694, 120] on select "1143721" at bounding box center [679, 118] width 41 height 12
click at [908, 46] on link "Log out" at bounding box center [911, 45] width 23 height 7
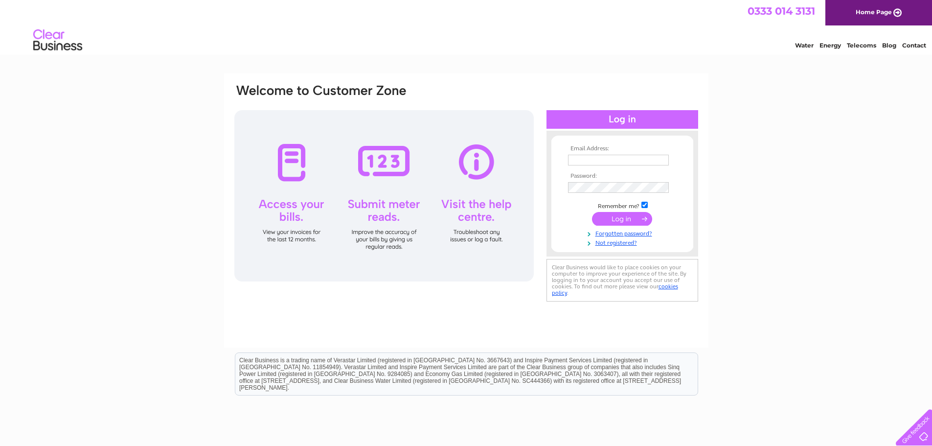
type input "jwilson@hollandandsherry.co.uk"
click at [525, 181] on div "Email Address: jwilson@hollandandsherry.co.uk Password:" at bounding box center [466, 194] width 466 height 222
click at [603, 220] on input "submit" at bounding box center [622, 219] width 60 height 14
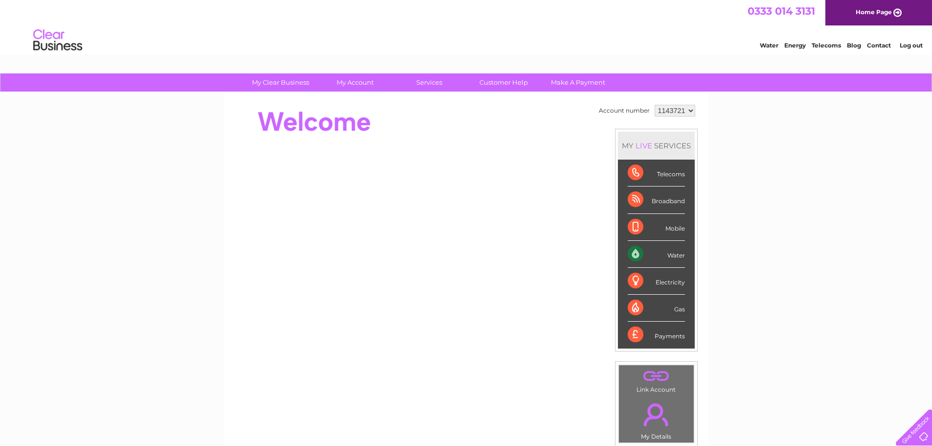
click at [811, 255] on div "My Clear Business Login Details My Details My Preferences Link Account My Accou…" at bounding box center [466, 348] width 932 height 550
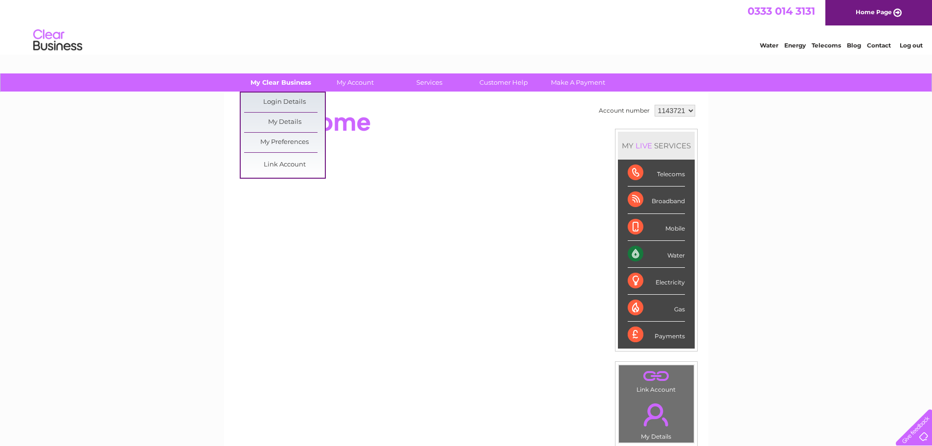
click at [286, 82] on link "My Clear Business" at bounding box center [280, 82] width 81 height 18
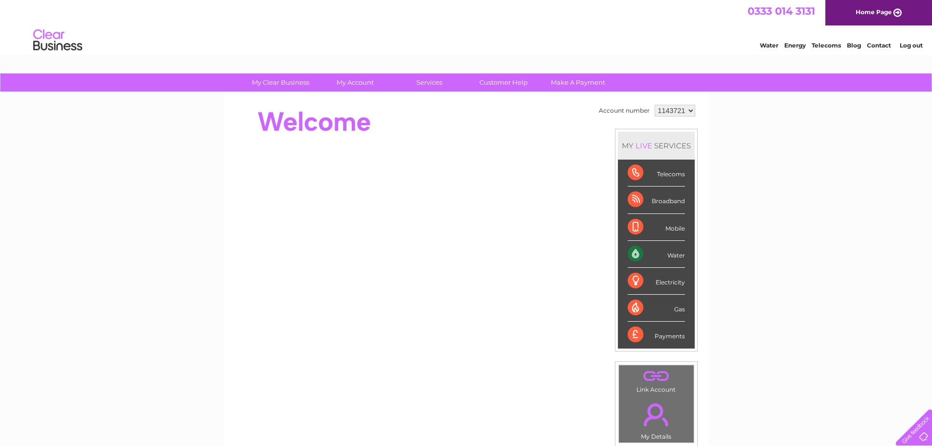
click at [284, 97] on div "Account number 1143721 MY LIVE SERVICES Telecoms Broadband Mobile Water Electri…" at bounding box center [466, 274] width 484 height 364
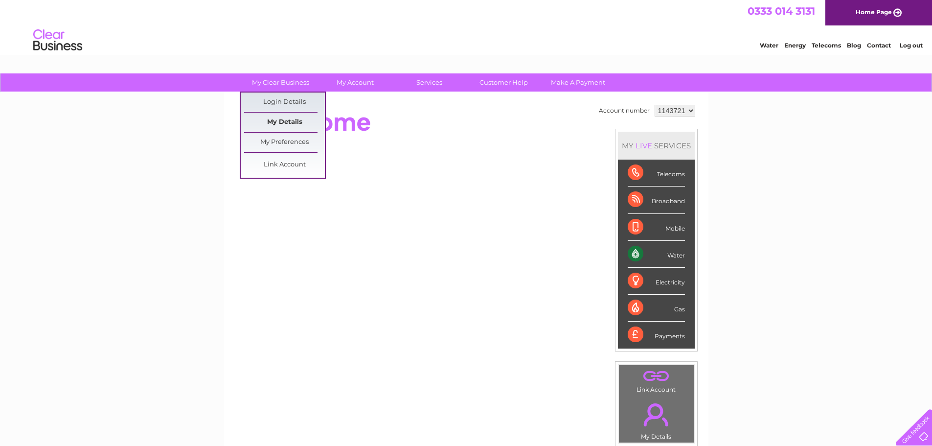
click at [284, 119] on link "My Details" at bounding box center [284, 123] width 81 height 20
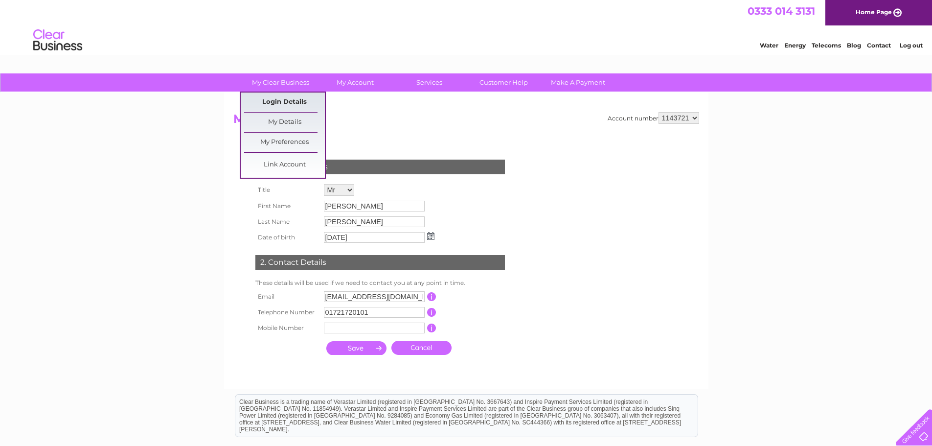
click at [294, 103] on link "Login Details" at bounding box center [284, 102] width 81 height 20
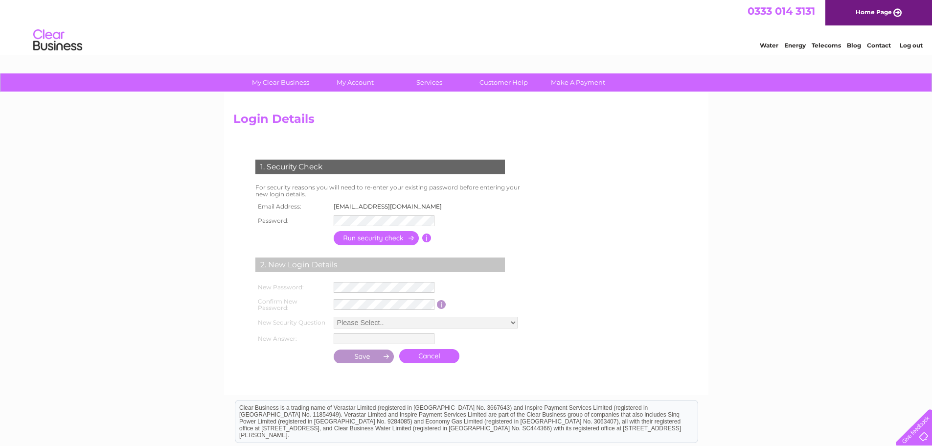
click at [366, 202] on td "jwilson@hollandandsherry.co.uk" at bounding box center [390, 206] width 119 height 13
click at [421, 202] on td "[EMAIL_ADDRESS][DOMAIN_NAME]" at bounding box center [390, 206] width 119 height 13
click at [443, 207] on div at bounding box center [445, 206] width 4 height 10
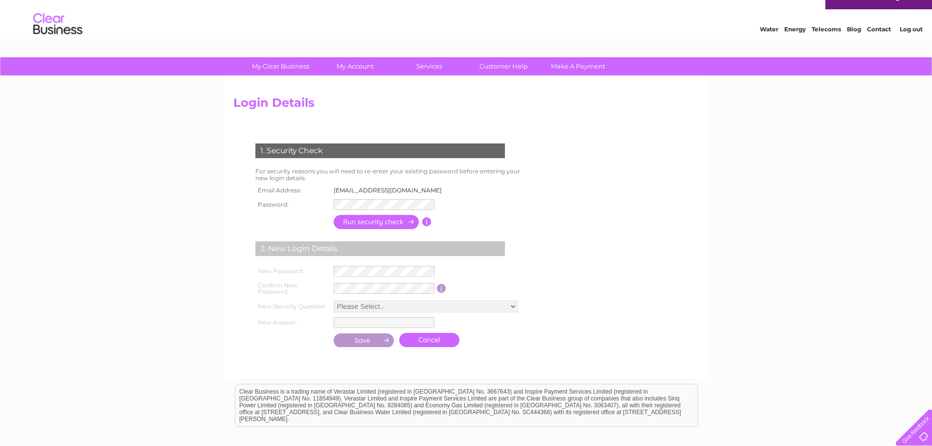
scroll to position [16, 0]
click at [443, 193] on div at bounding box center [445, 190] width 4 height 10
click at [288, 188] on th "Email Address:" at bounding box center [292, 190] width 78 height 13
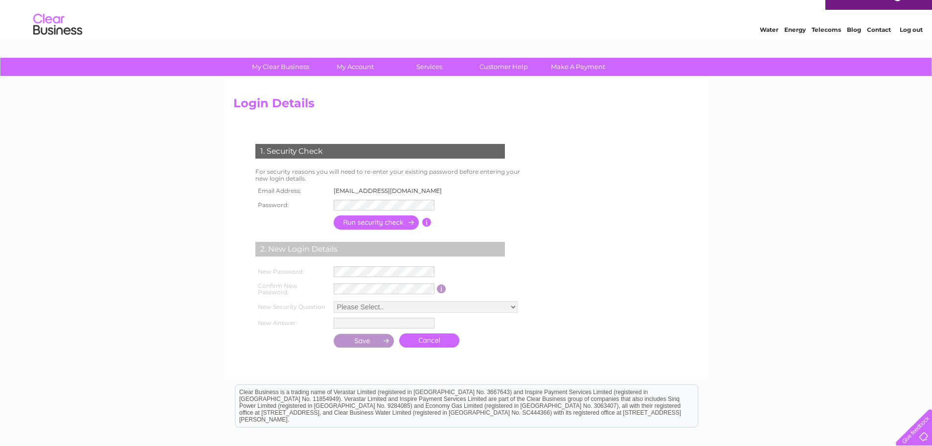
click at [271, 190] on th "Email Address:" at bounding box center [292, 190] width 78 height 13
click at [289, 141] on td "1. Security Check" at bounding box center [392, 150] width 278 height 32
click at [362, 223] on input "button" at bounding box center [377, 222] width 86 height 14
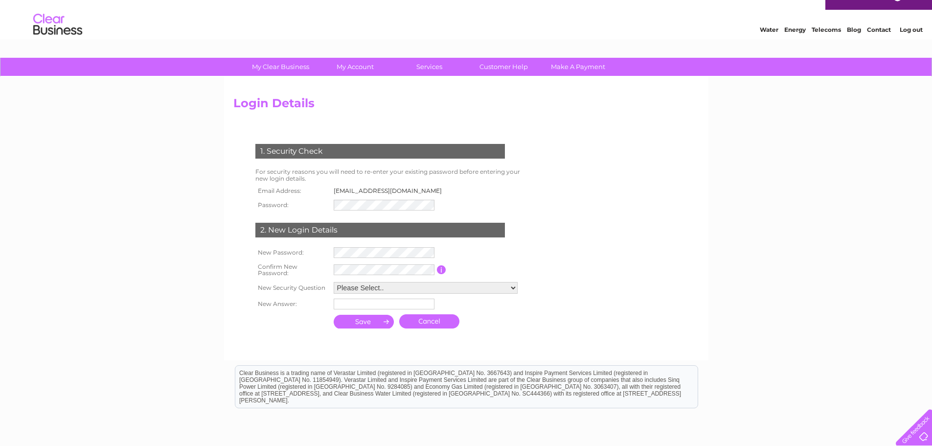
click at [426, 188] on td "[EMAIL_ADDRESS][DOMAIN_NAME]" at bounding box center [390, 190] width 119 height 13
drag, startPoint x: 424, startPoint y: 188, endPoint x: 322, endPoint y: 186, distance: 101.8
click at [322, 186] on tr "Email Address: jwilson@hollandandsherry.co.uk" at bounding box center [351, 190] width 197 height 13
click at [368, 186] on td "[EMAIL_ADDRESS][DOMAIN_NAME]" at bounding box center [390, 190] width 119 height 13
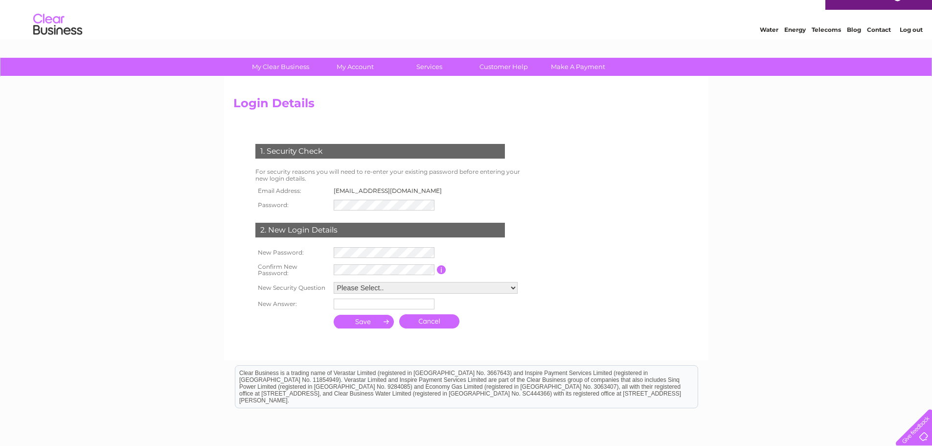
click at [273, 179] on td "For security reasons you will need to re-enter your existing password before en…" at bounding box center [392, 175] width 278 height 19
click at [435, 323] on link "Cancel" at bounding box center [429, 321] width 60 height 14
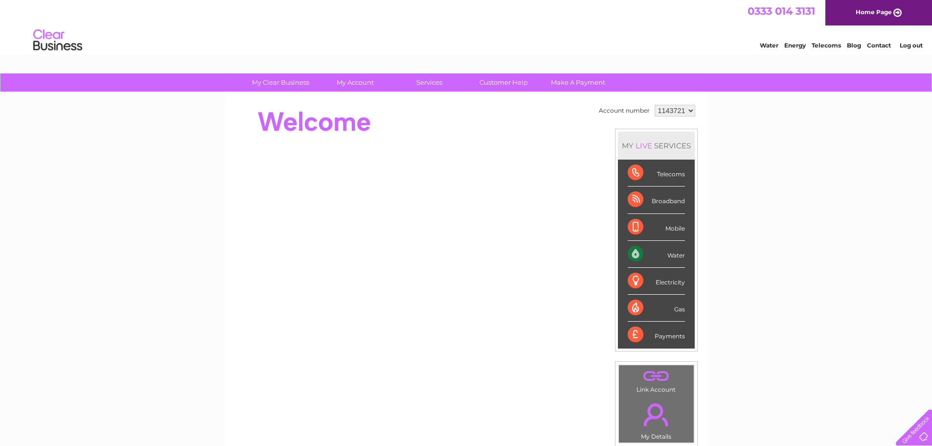
click at [656, 384] on link "." at bounding box center [656, 375] width 70 height 17
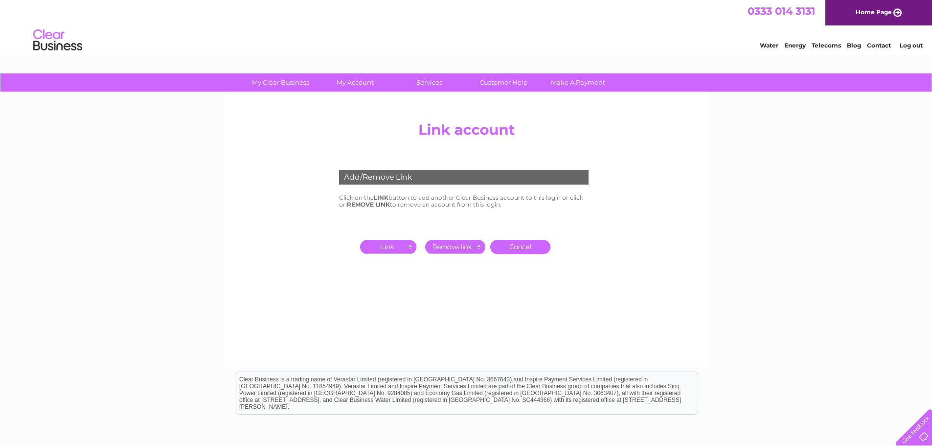
click at [453, 245] on input "submit" at bounding box center [455, 247] width 60 height 14
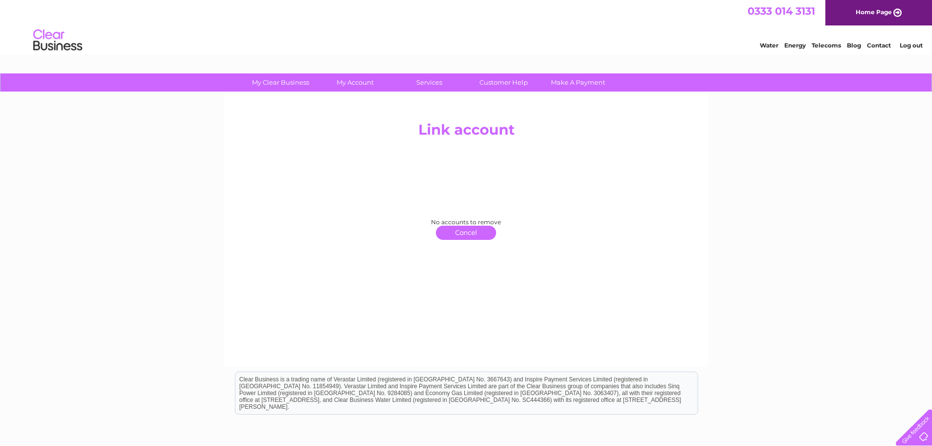
click at [463, 235] on link "click here to return" at bounding box center [466, 233] width 60 height 14
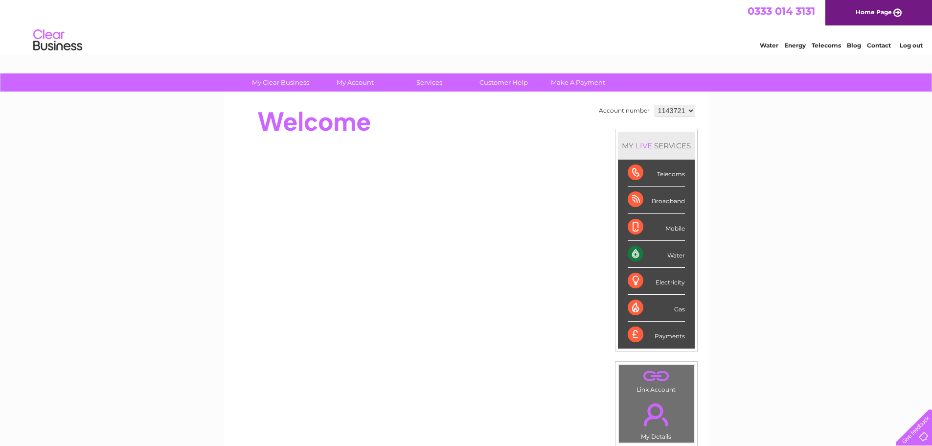
click at [652, 421] on link "." at bounding box center [656, 414] width 70 height 34
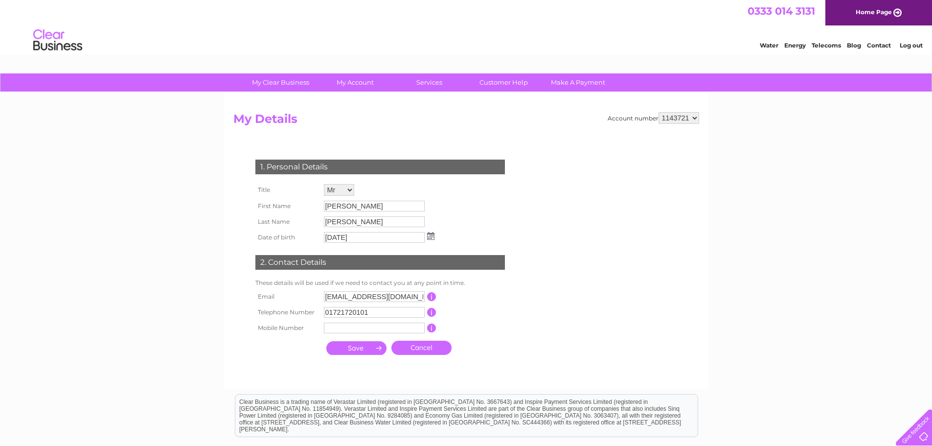
click at [355, 345] on input "submit" at bounding box center [356, 348] width 60 height 14
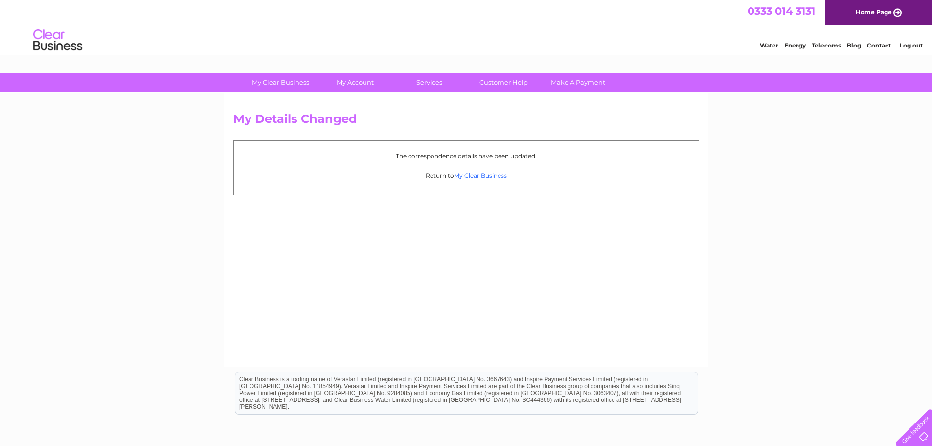
click at [478, 176] on link "My Clear Business" at bounding box center [480, 175] width 53 height 7
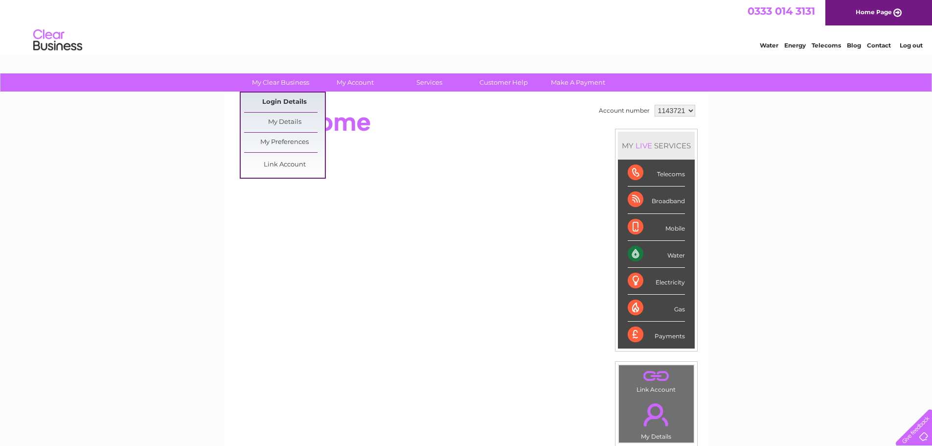
click at [283, 97] on link "Login Details" at bounding box center [284, 102] width 81 height 20
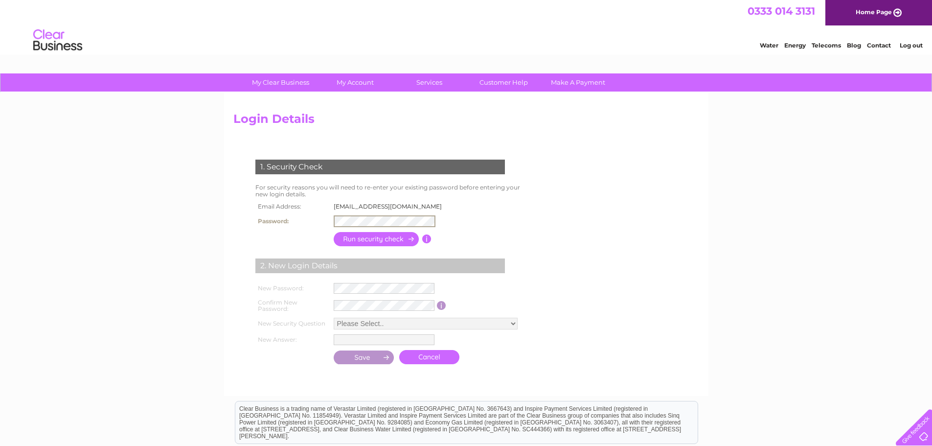
click at [375, 205] on td "[EMAIL_ADDRESS][DOMAIN_NAME]" at bounding box center [390, 206] width 119 height 13
click at [443, 203] on div at bounding box center [445, 206] width 4 height 10
click at [862, 15] on link "Home Page" at bounding box center [878, 12] width 107 height 25
